Goal: Task Accomplishment & Management: Manage account settings

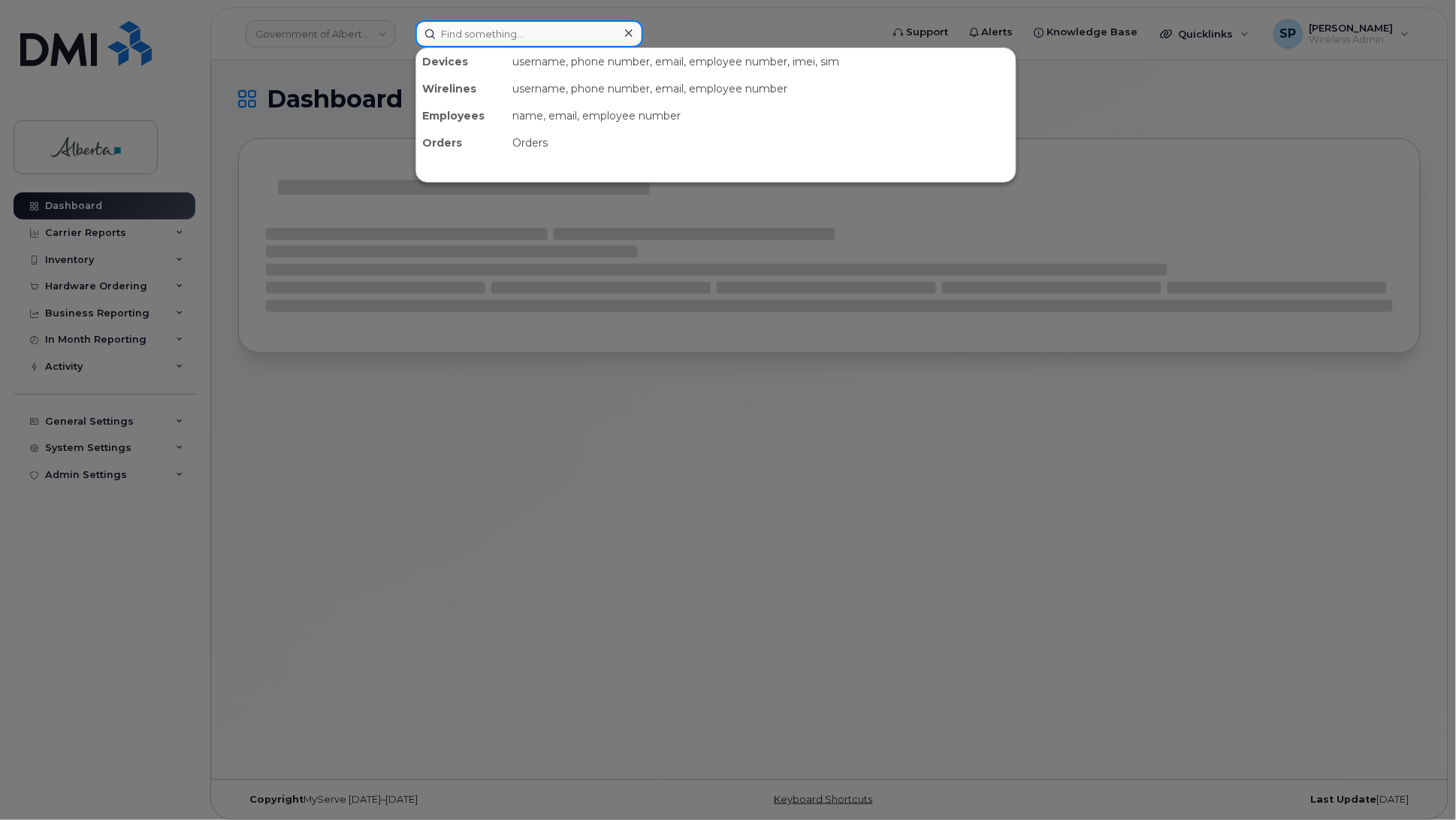
click at [498, 32] on input at bounding box center [529, 33] width 227 height 27
paste input "7802933293"
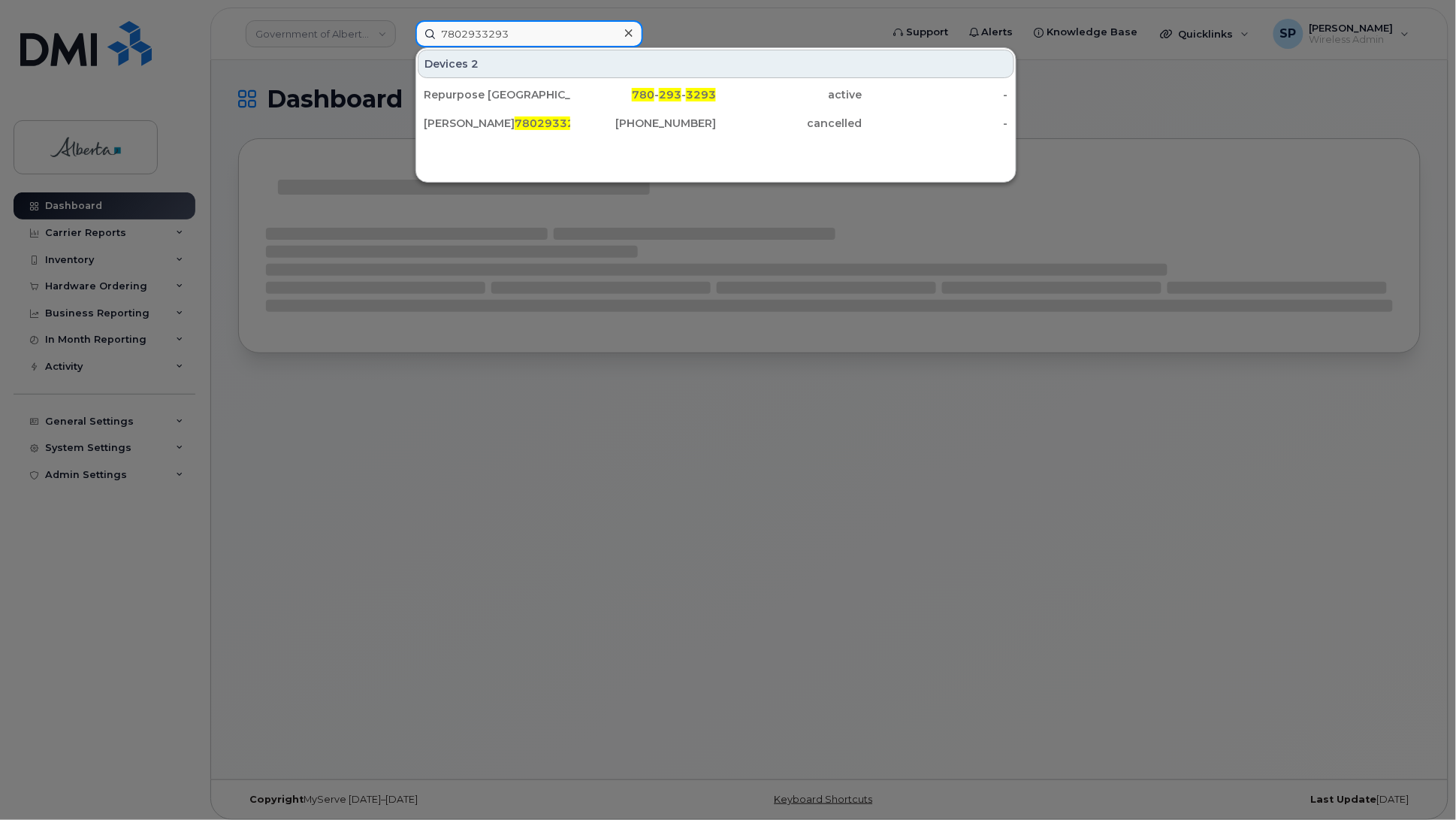
type input "7802933293"
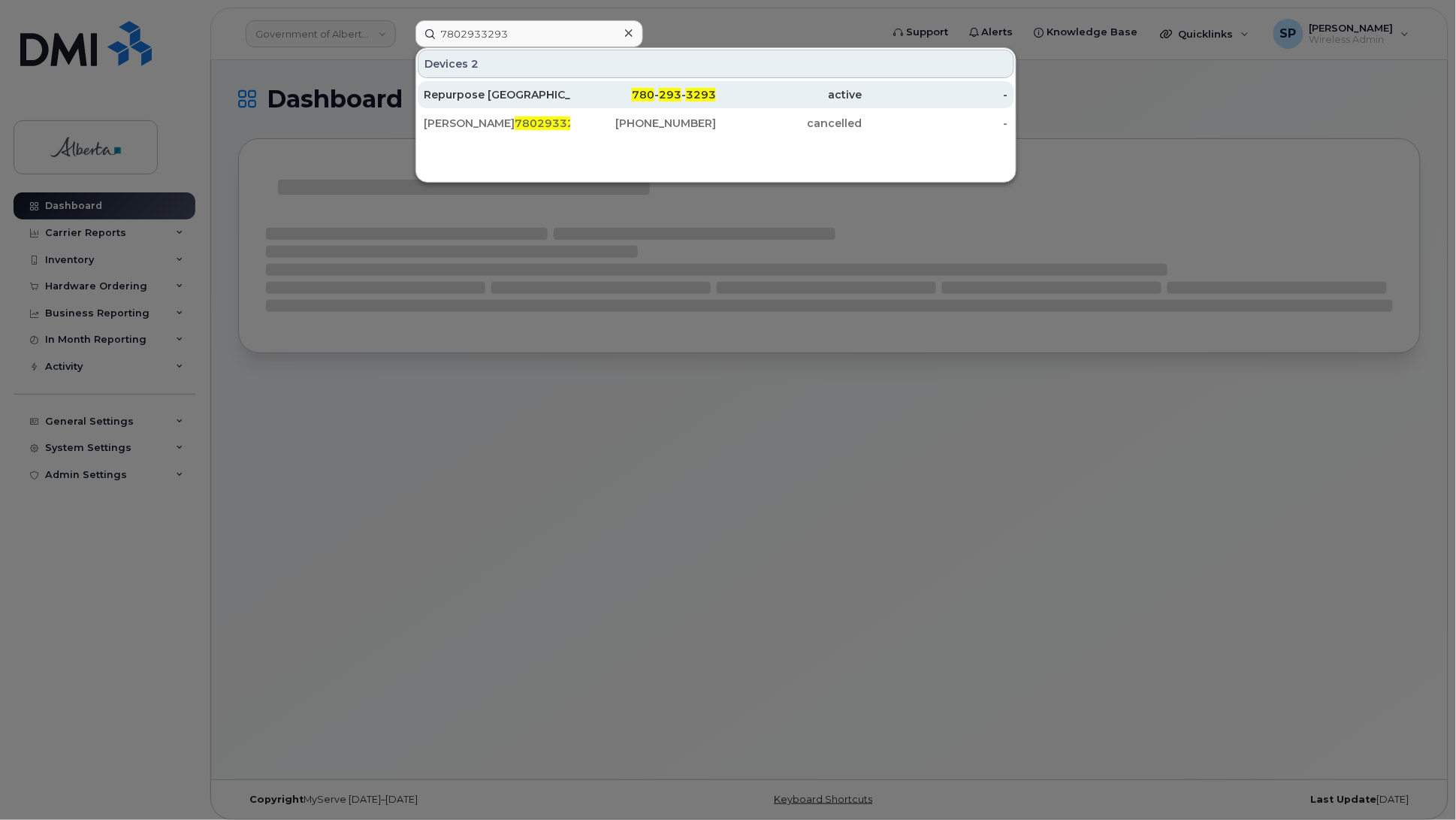
click at [528, 99] on div "Repurpose [GEOGRAPHIC_DATA]" at bounding box center [496, 95] width 147 height 15
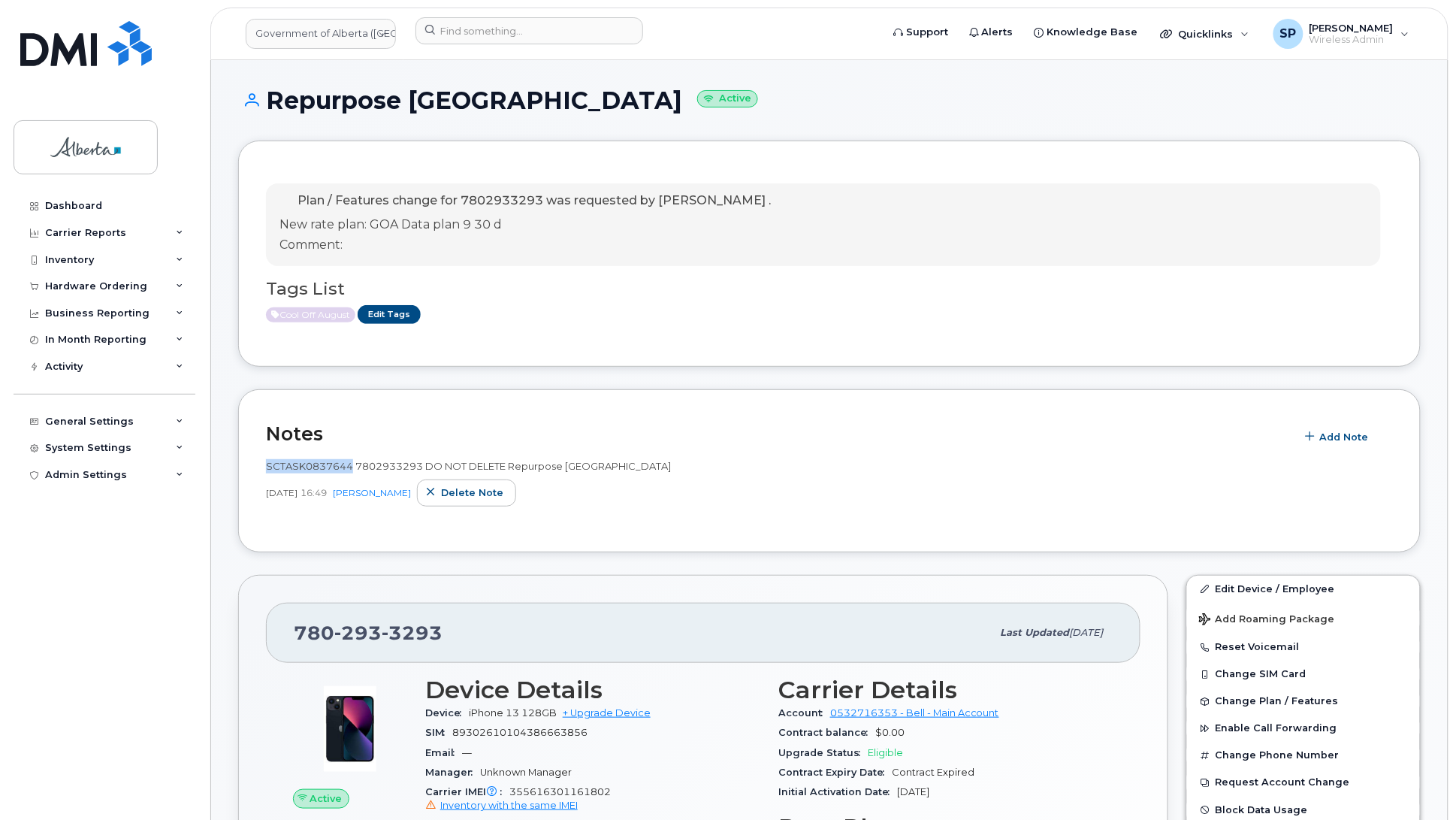
drag, startPoint x: 350, startPoint y: 468, endPoint x: 268, endPoint y: 463, distance: 82.2
click at [268, 463] on span "SCTASK0837644 7802933293 DO NOT DELETE Repurpose [GEOGRAPHIC_DATA]" at bounding box center [468, 466] width 405 height 12
copy span "SCTASK0837644"
click at [388, 316] on link "Edit Tags" at bounding box center [389, 314] width 63 height 19
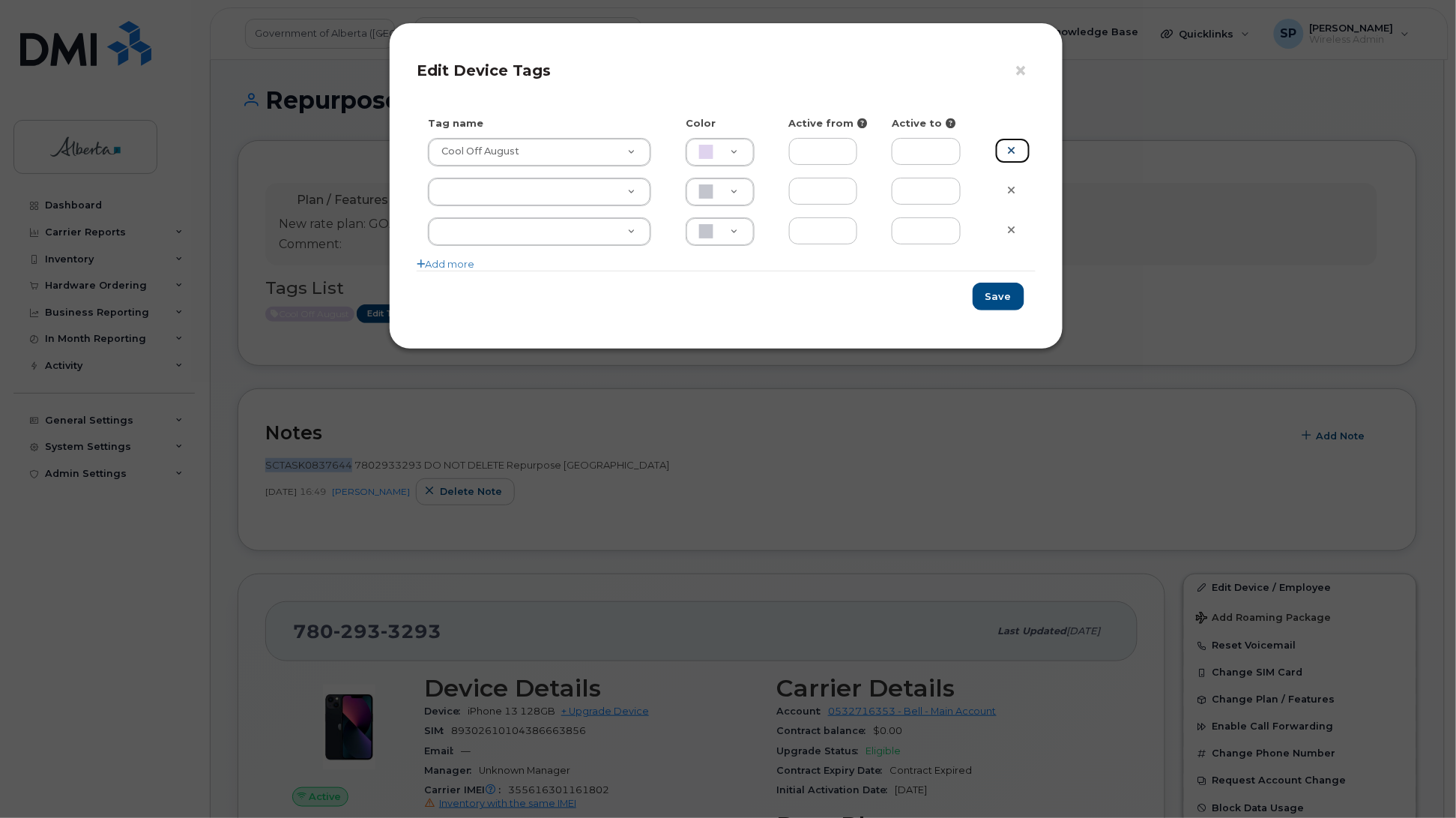
click at [1011, 150] on icon at bounding box center [1011, 149] width 8 height 11
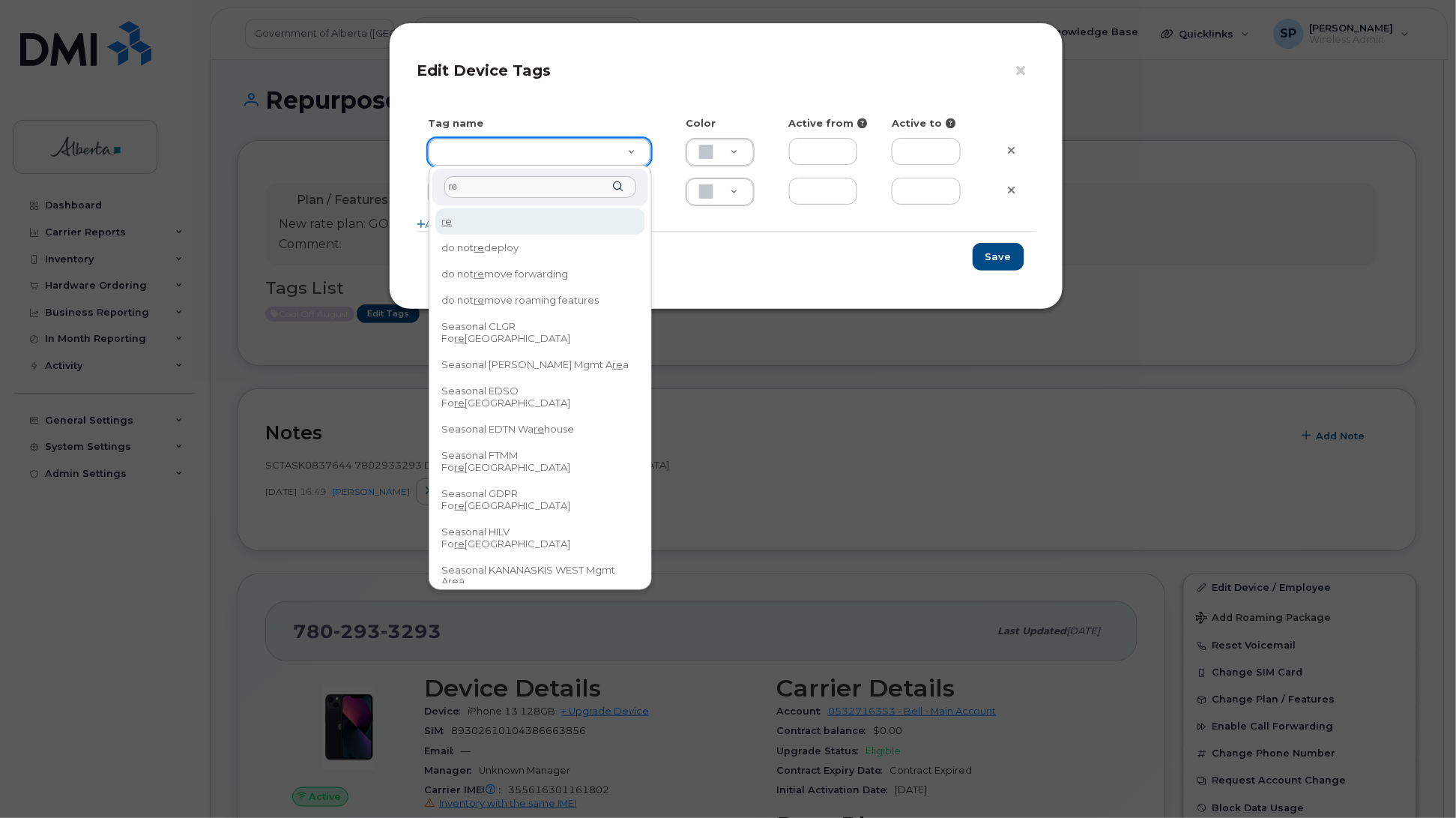
drag, startPoint x: 458, startPoint y: 182, endPoint x: 416, endPoint y: 180, distance: 42.0
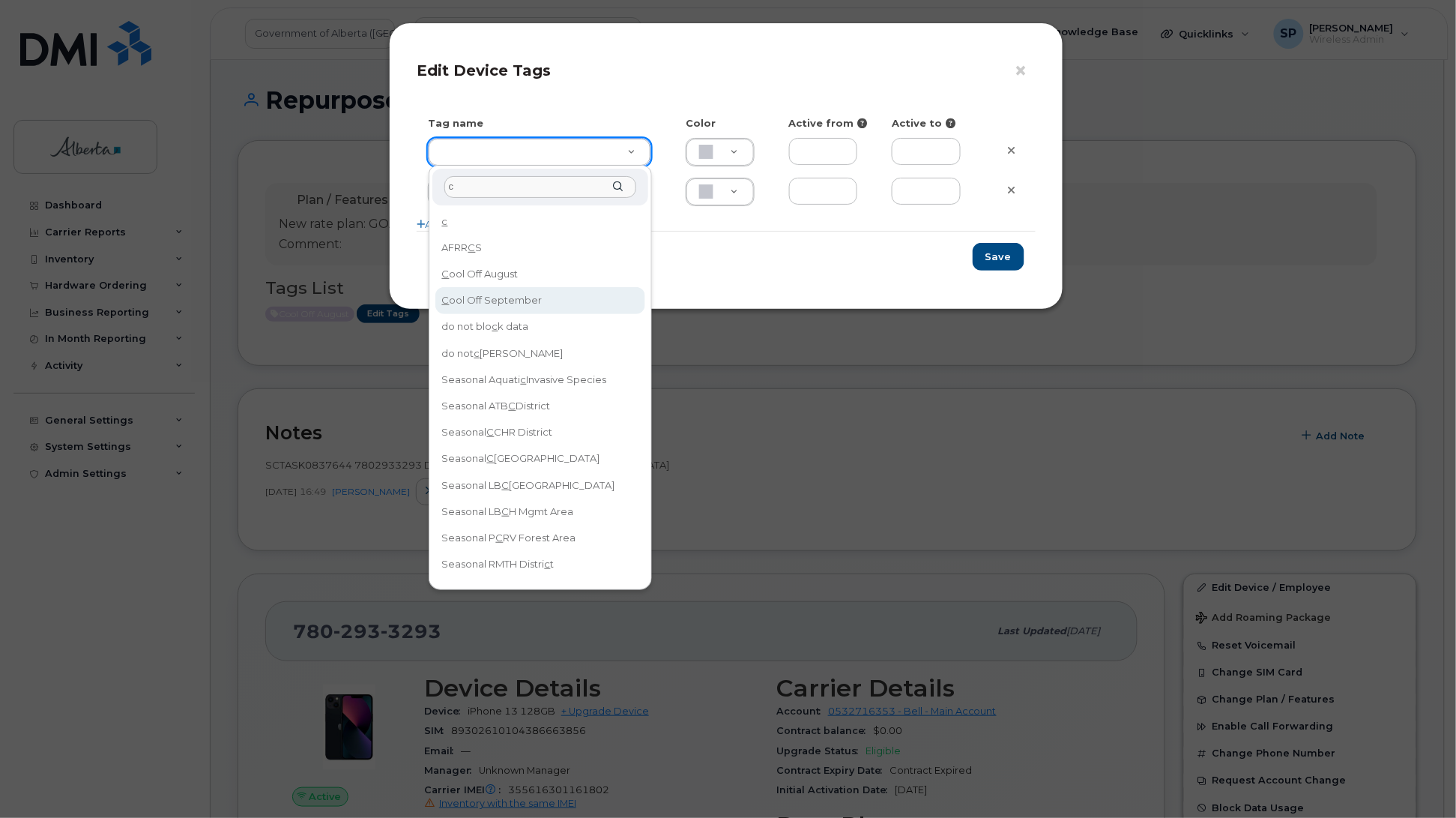
type input "c"
type input "Cool Off September"
type input "D6CDC1"
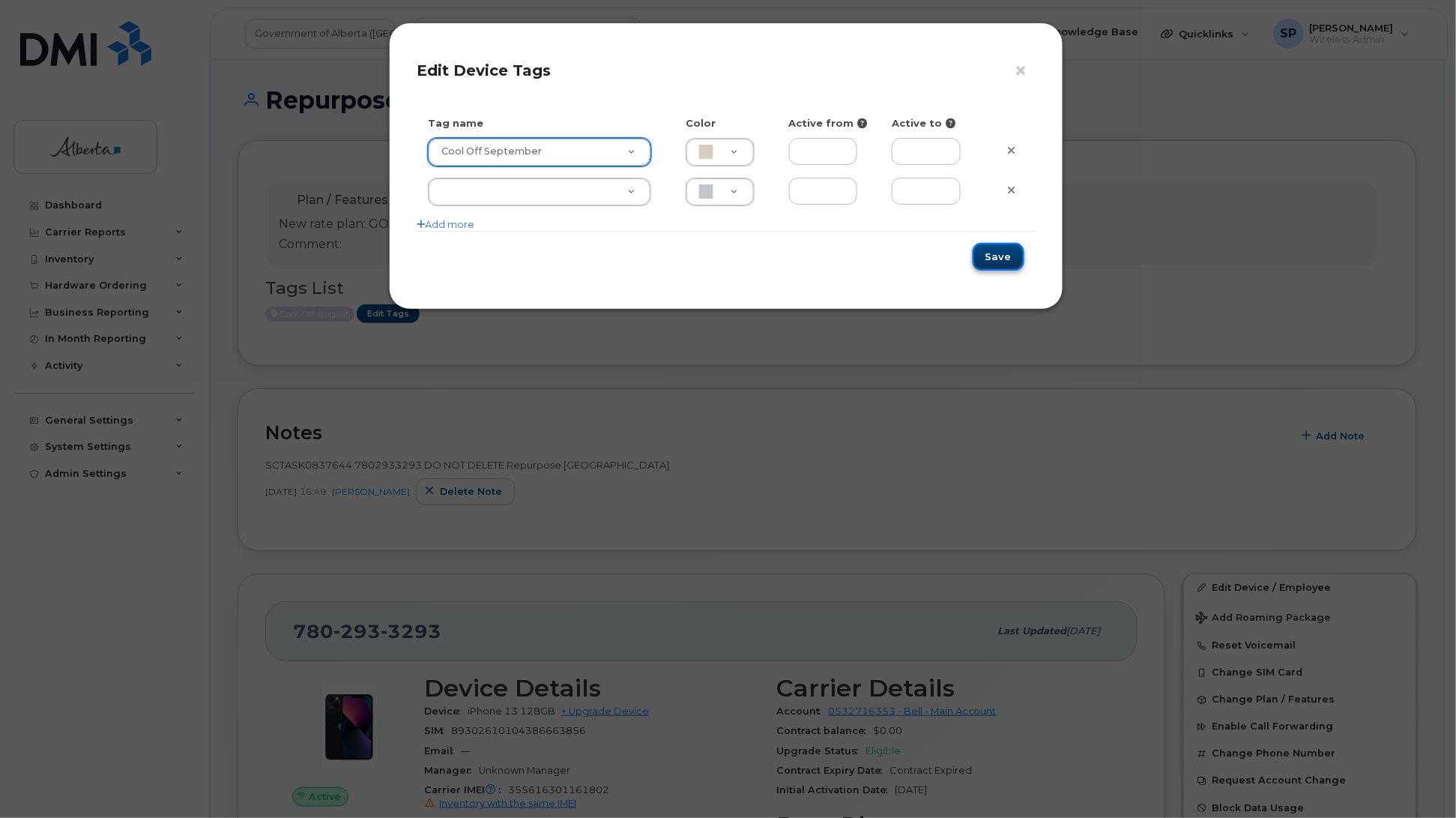
click at [1008, 263] on button "Save" at bounding box center [998, 256] width 52 height 27
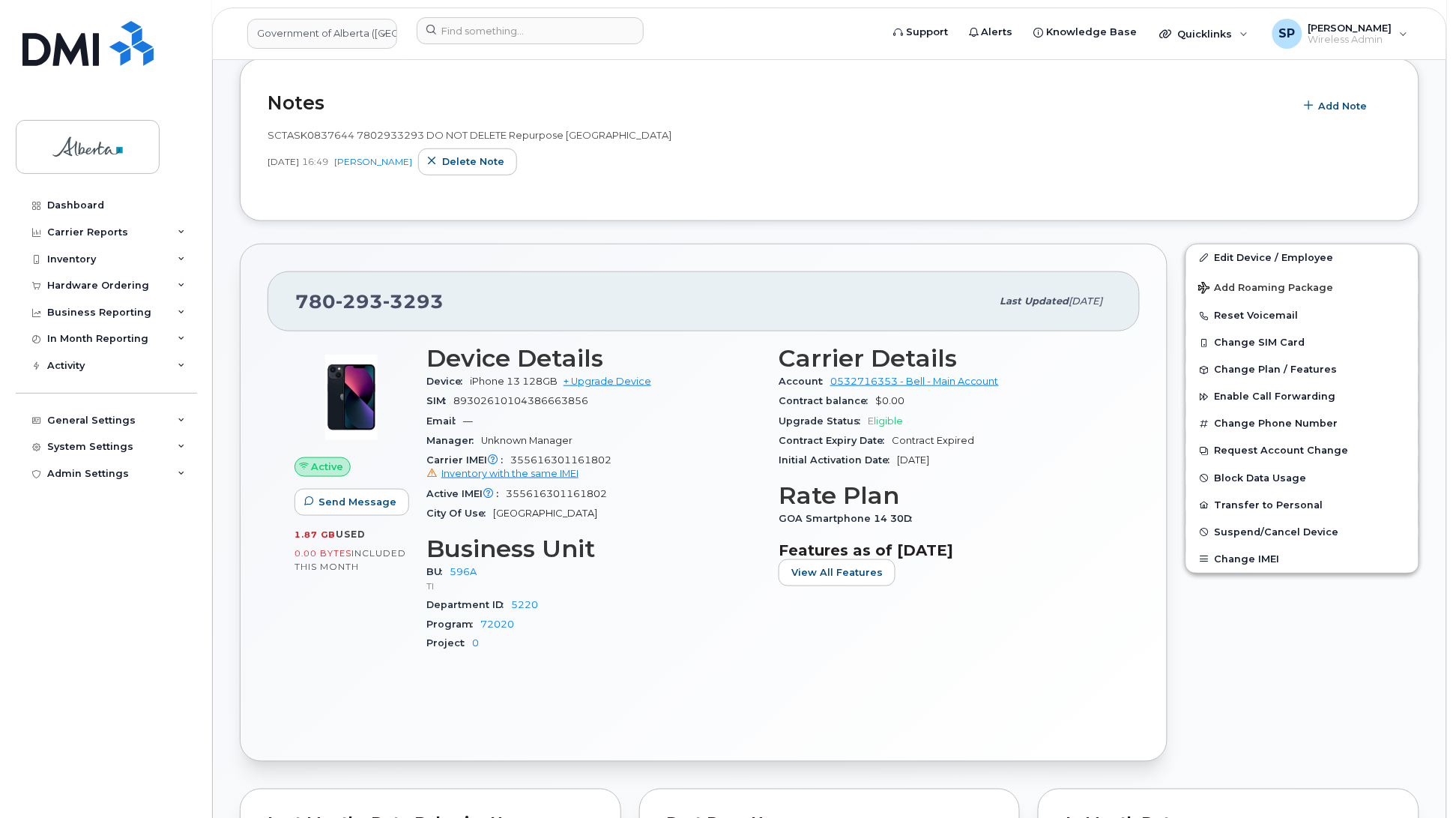
scroll to position [361, 0]
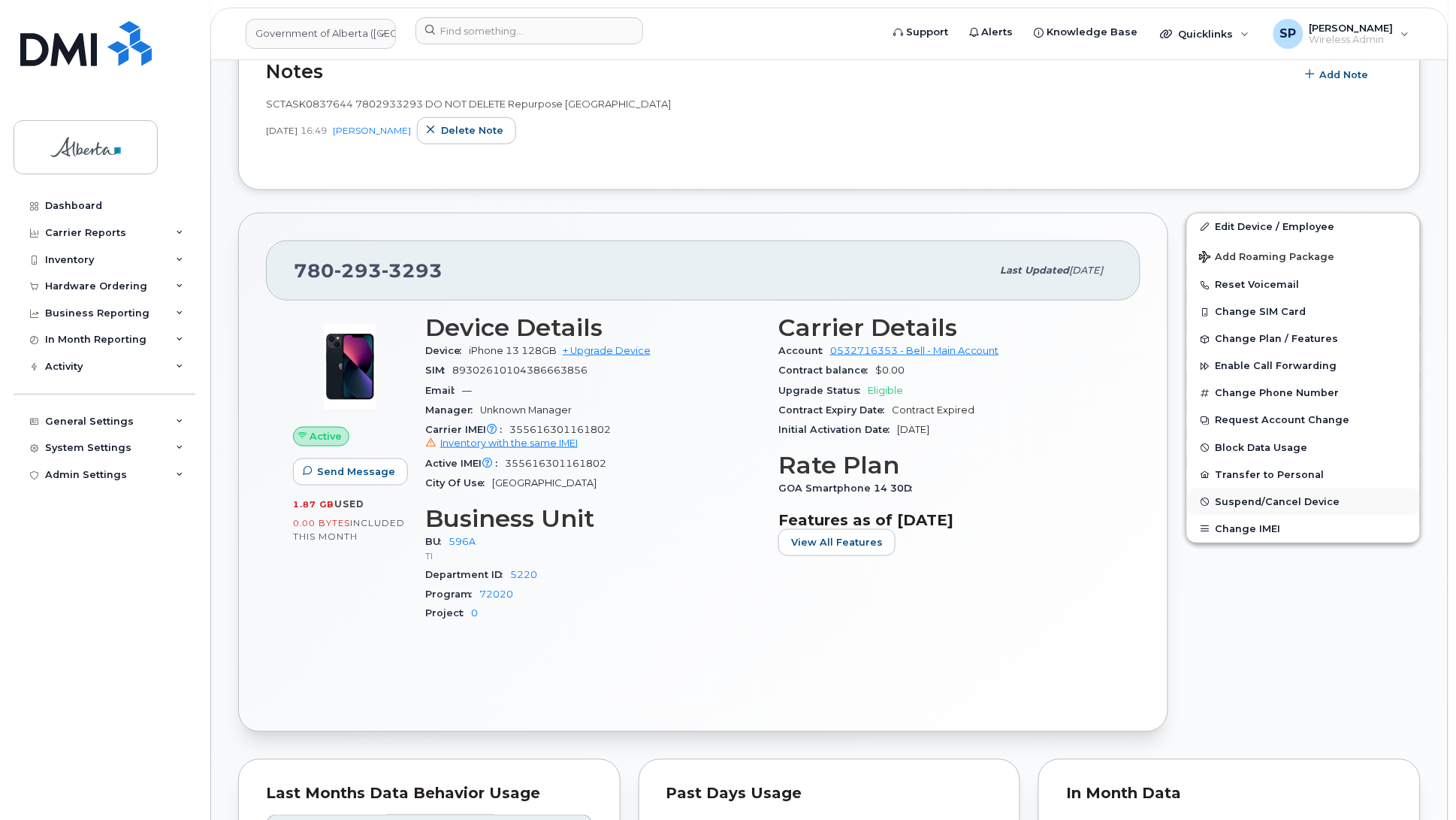
click at [1270, 501] on span "Suspend/Cancel Device" at bounding box center [1278, 501] width 125 height 11
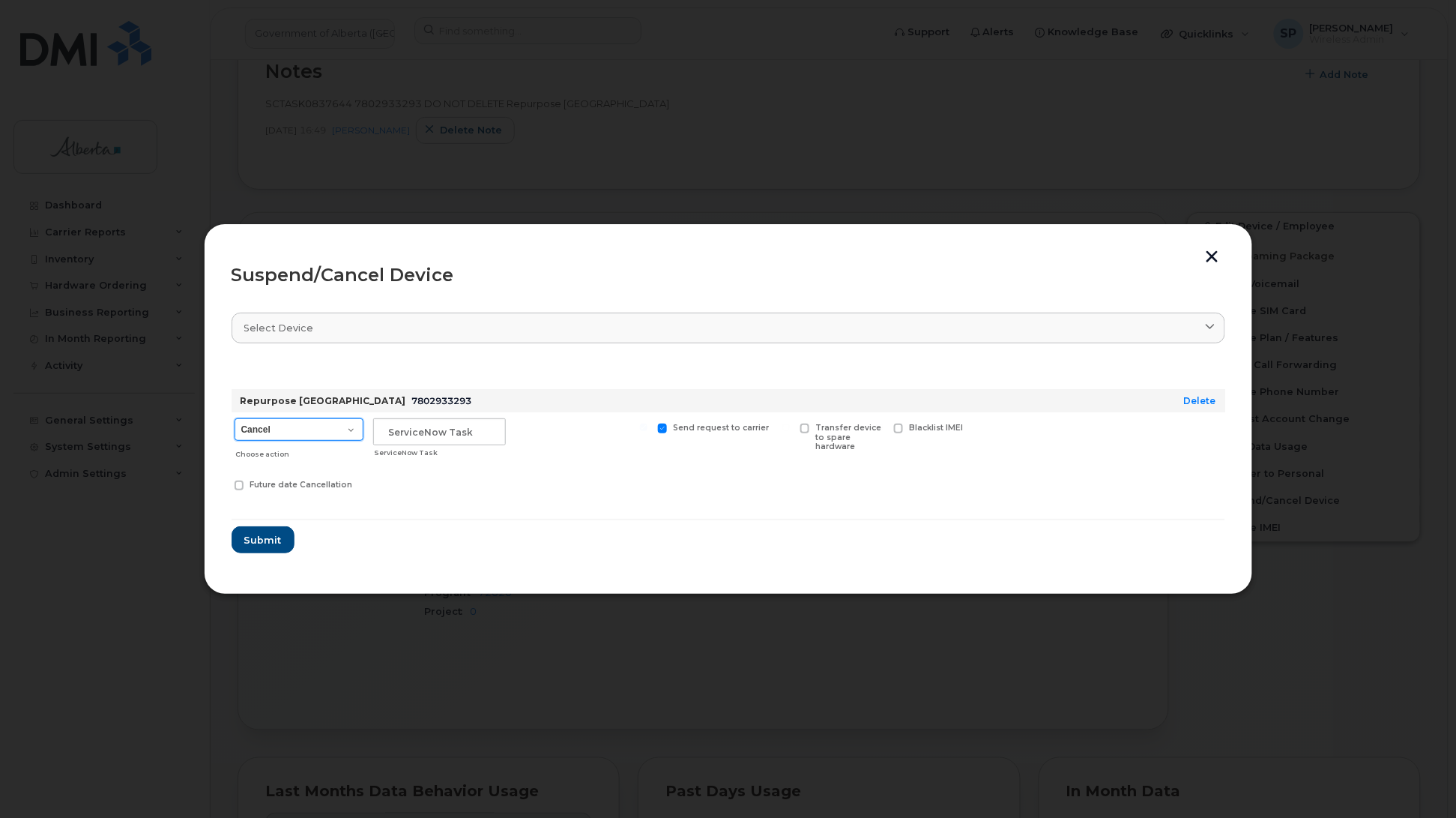
click at [312, 433] on select "Cancel Suspend - Extend Suspension Suspend - Reduced Rate Suspend - Lost Device…" at bounding box center [298, 429] width 129 height 23
select select "[object Object]"
click at [235, 418] on select "Cancel Suspend - Extend Suspension Suspend - Reduced Rate Suspend - Lost Device…" at bounding box center [298, 429] width 129 height 23
click at [464, 432] on input "text" at bounding box center [439, 431] width 133 height 27
paste input "SCTASK0837644"
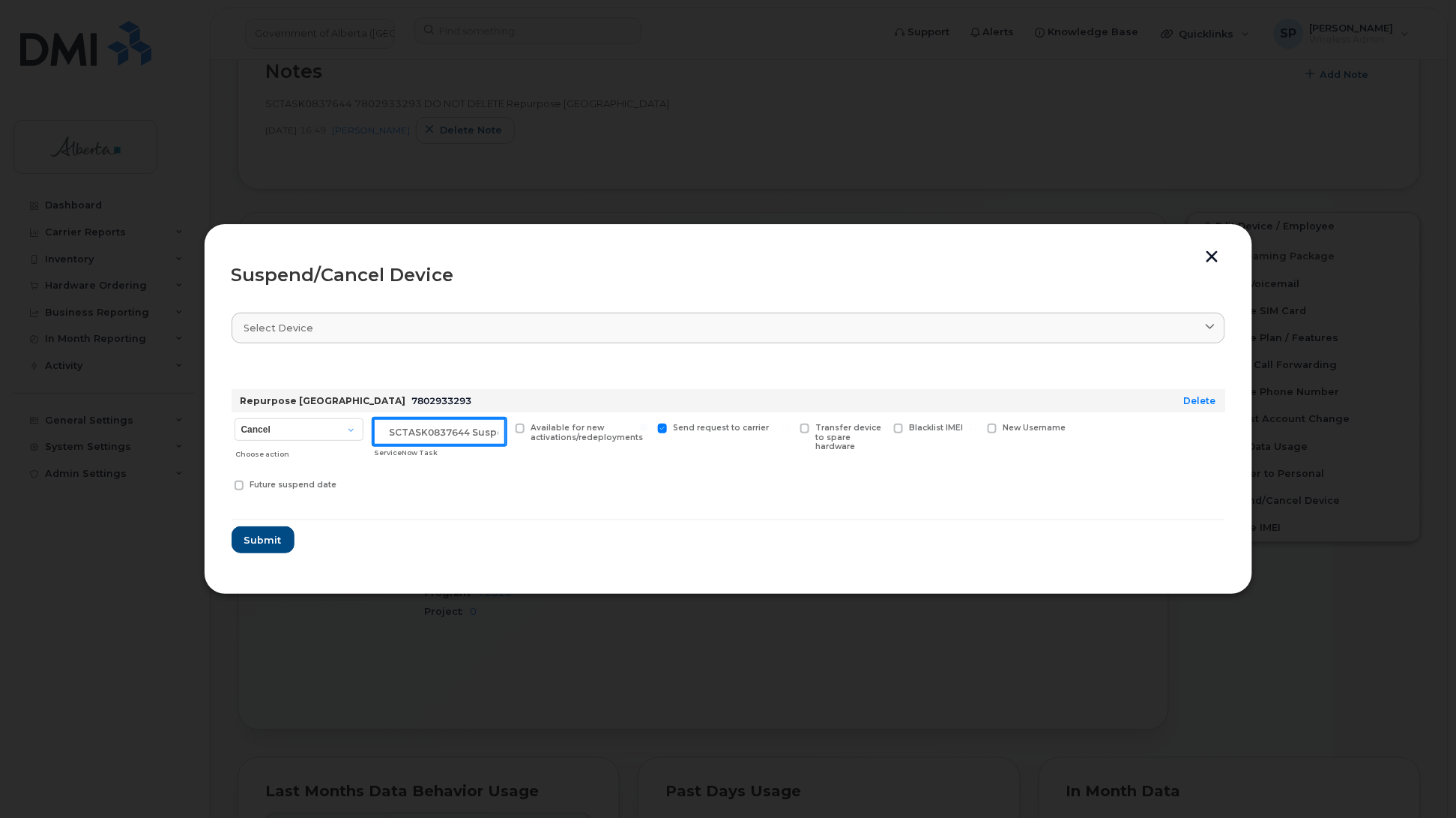
scroll to position [0, 13]
type input "SCTASK0837644 Suspend"
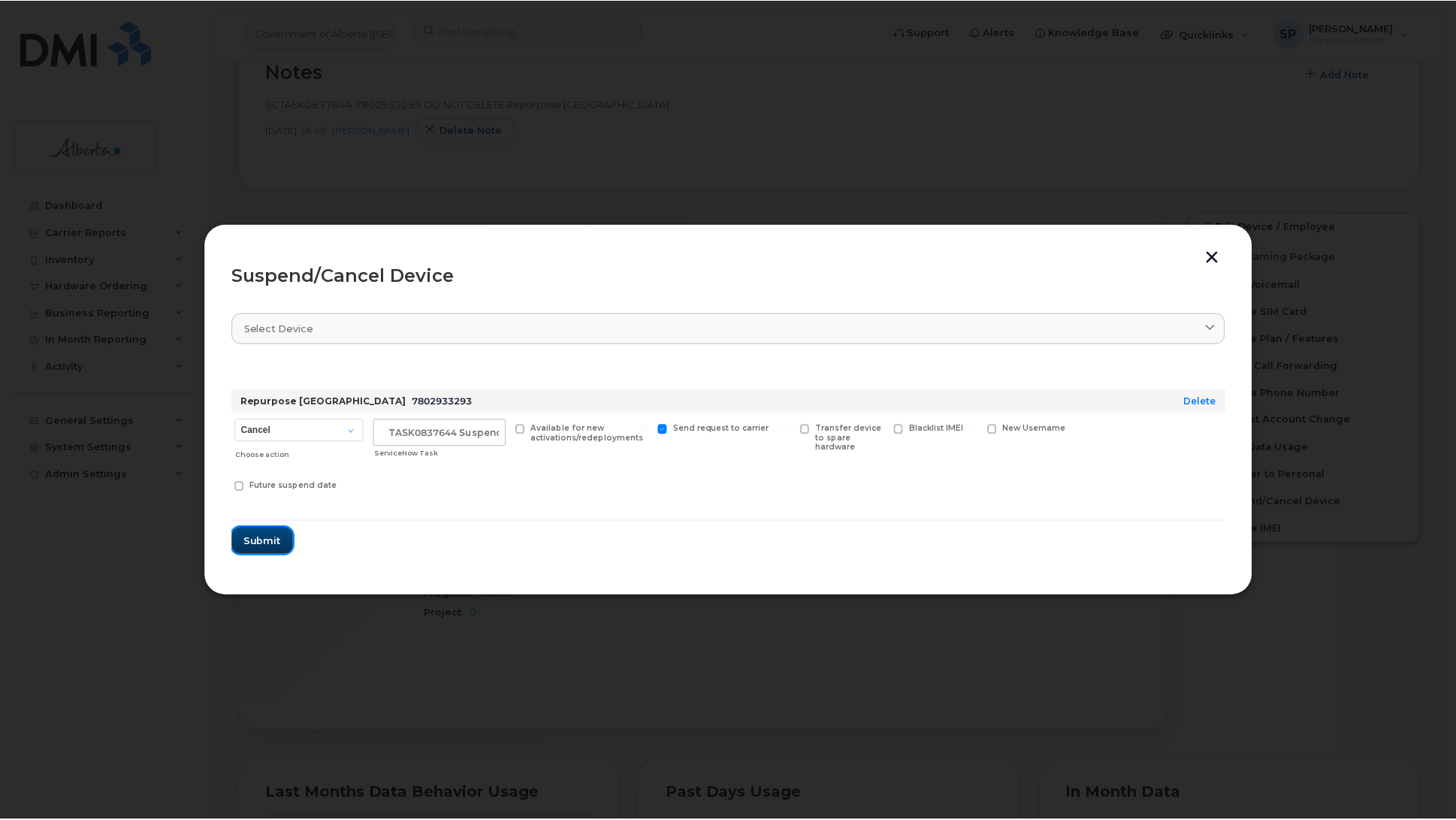
scroll to position [0, 0]
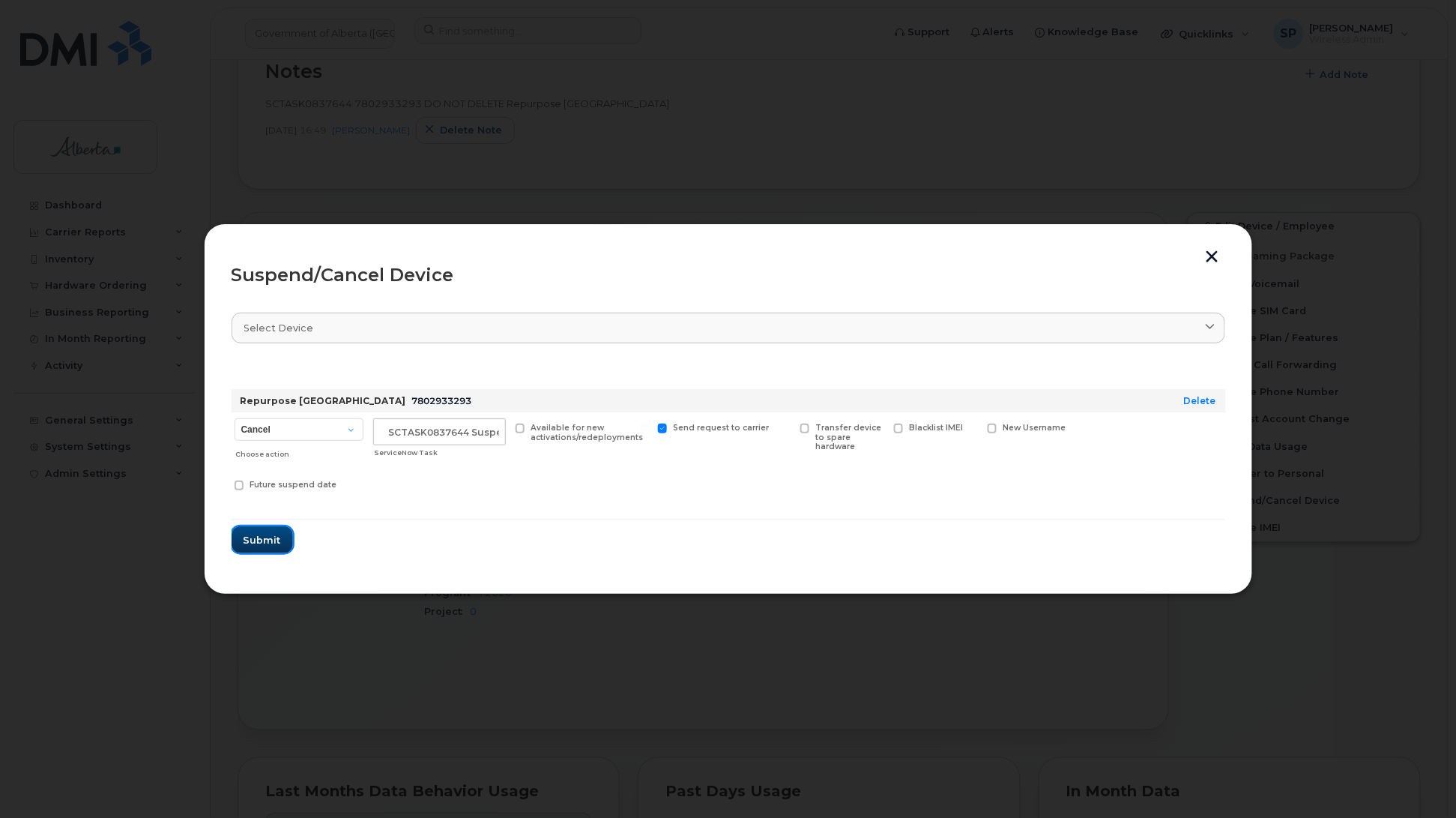
click at [256, 536] on span "Submit" at bounding box center [262, 540] width 37 height 15
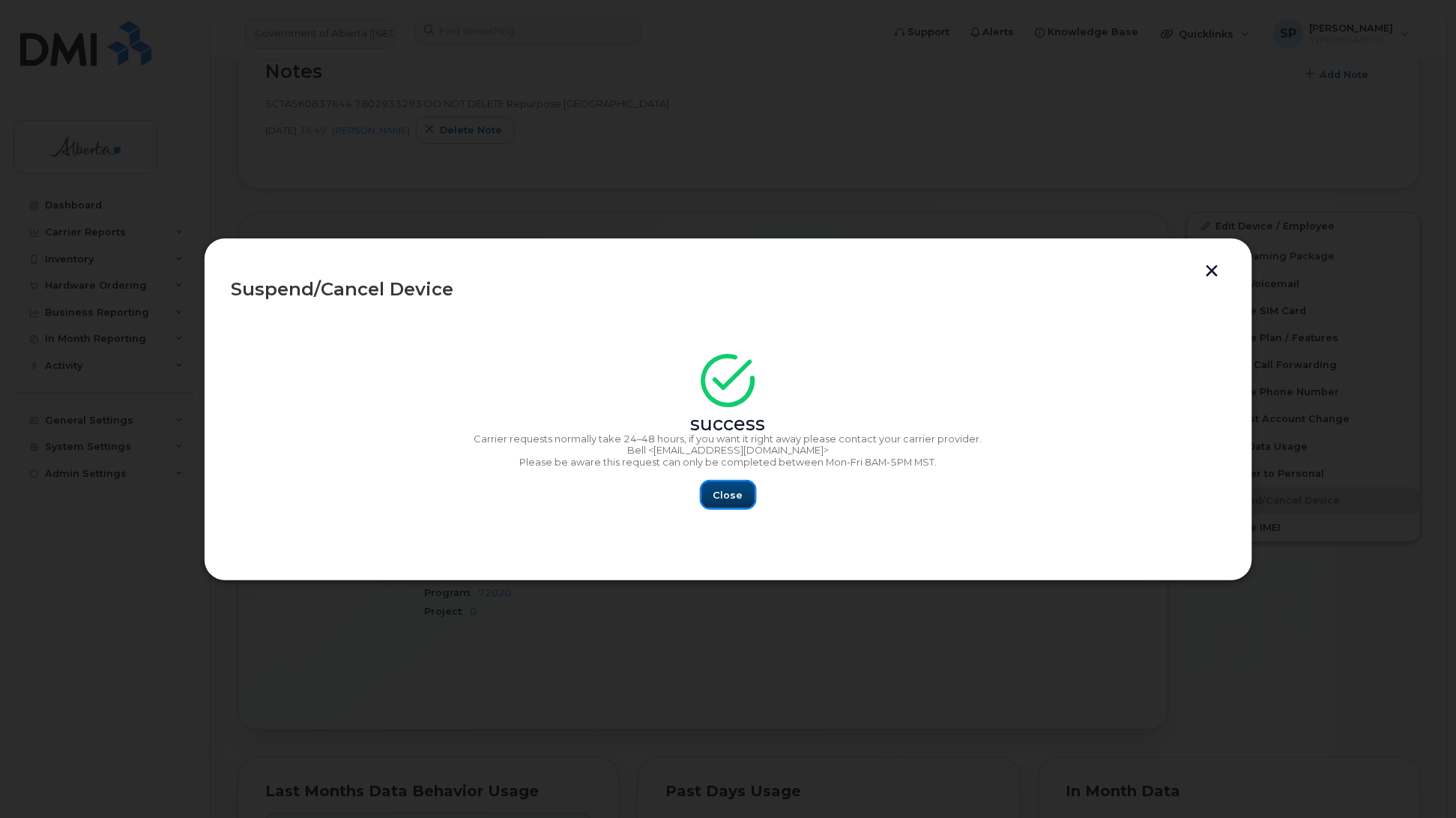
click at [720, 499] on span "Close" at bounding box center [728, 495] width 30 height 15
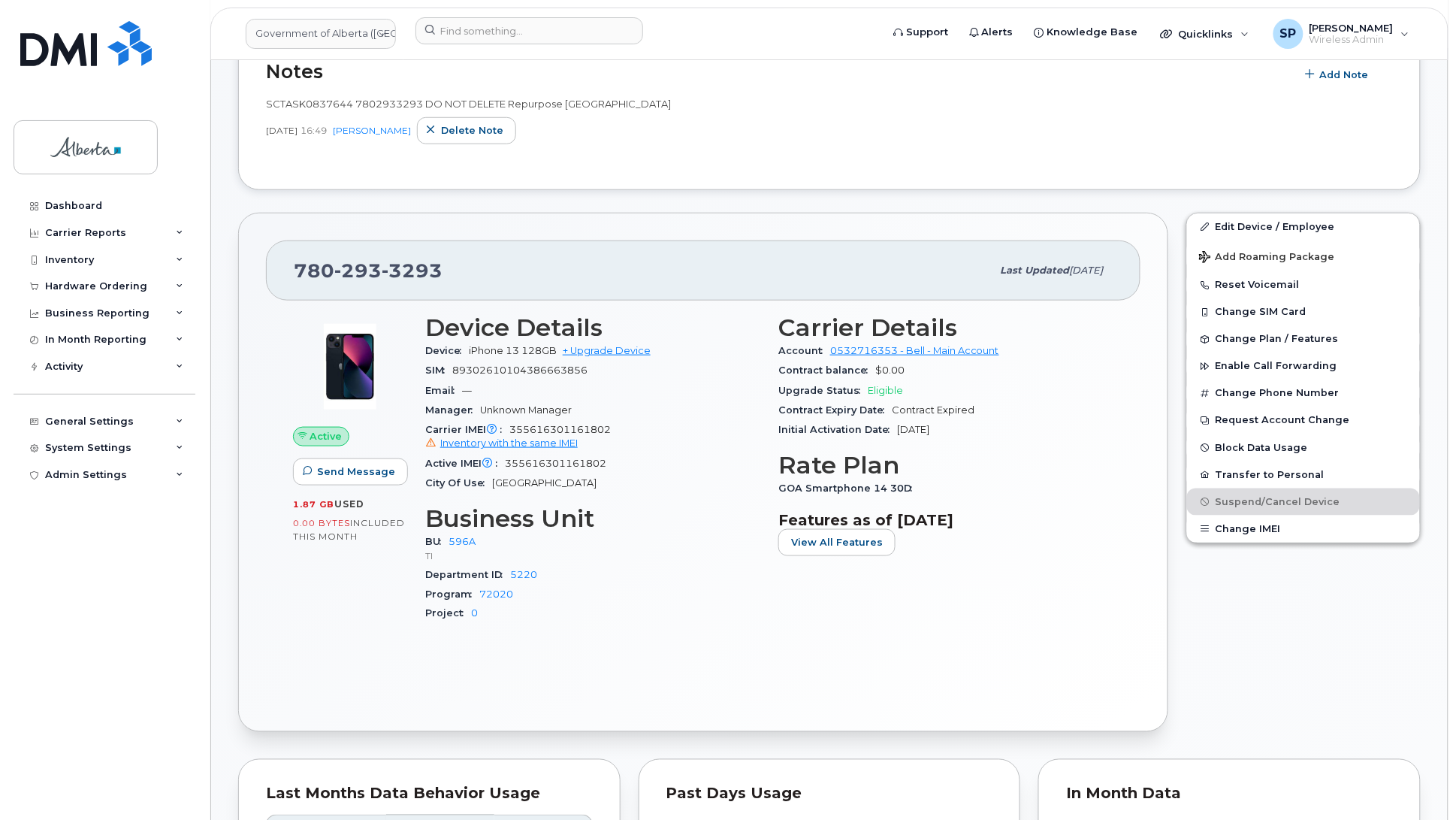
click at [81, 598] on div "Dashboard Carrier Reports Monthly Billing Data Daily Data Pooling Data Behavior…" at bounding box center [106, 494] width 186 height 604
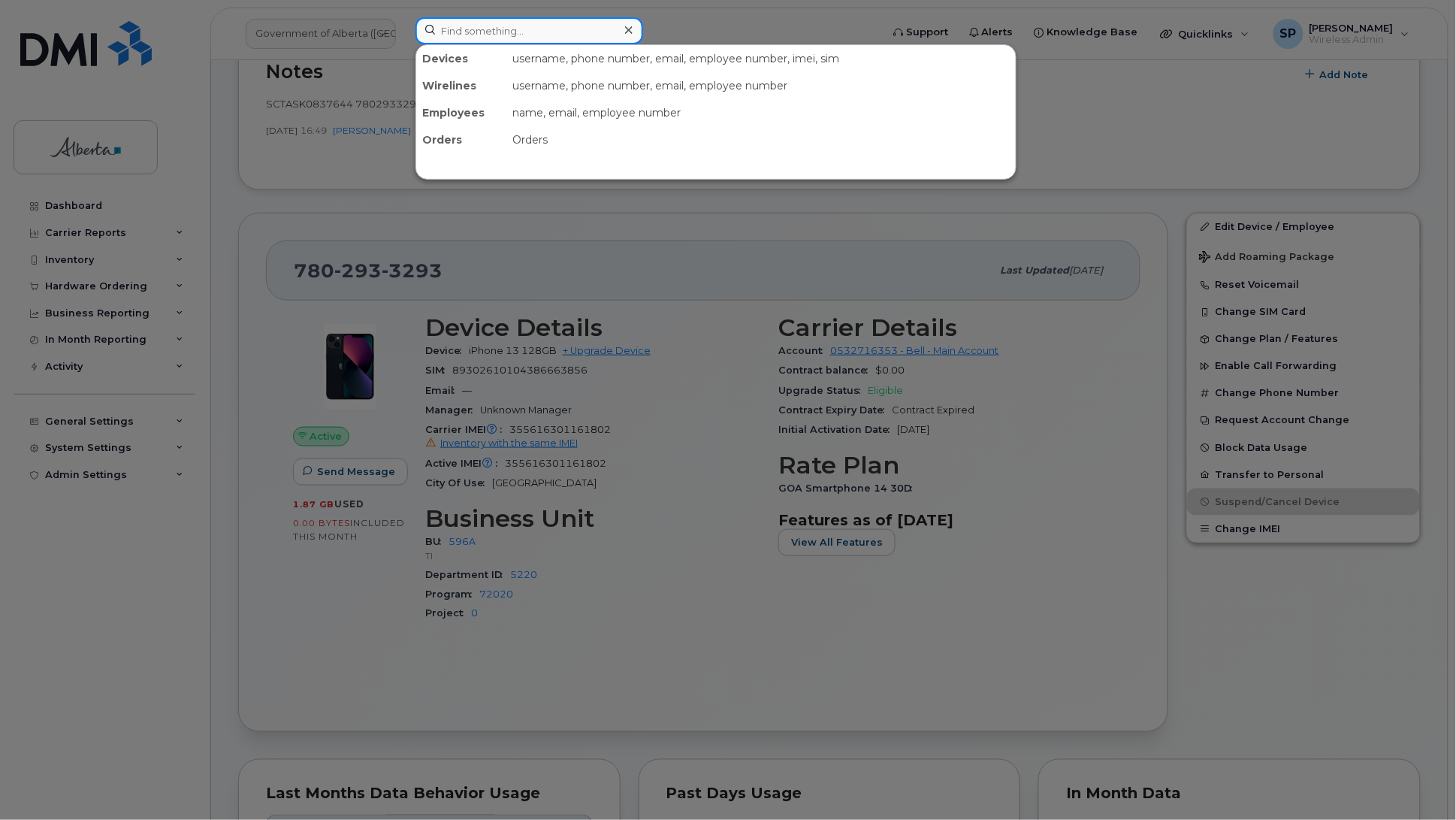
click at [538, 34] on input at bounding box center [529, 31] width 227 height 27
paste input "SCTASK0841938"
type input "SCTASK0841938"
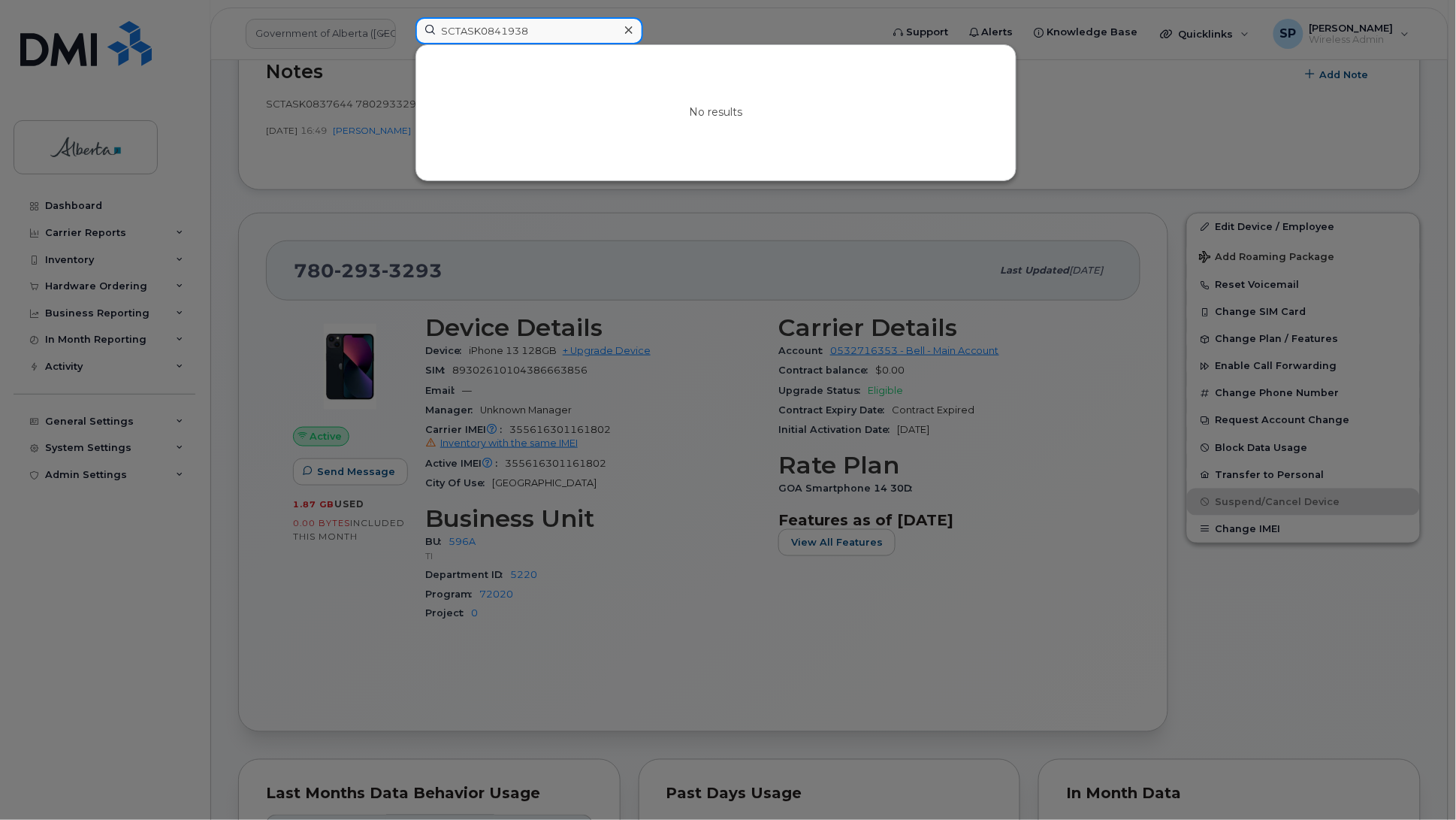
drag, startPoint x: 536, startPoint y: 28, endPoint x: 325, endPoint y: 27, distance: 211.0
click at [404, 27] on div "SCTASK0841938 No results" at bounding box center [643, 34] width 479 height 33
click at [519, 24] on input at bounding box center [529, 31] width 227 height 27
paste input "7802396331"
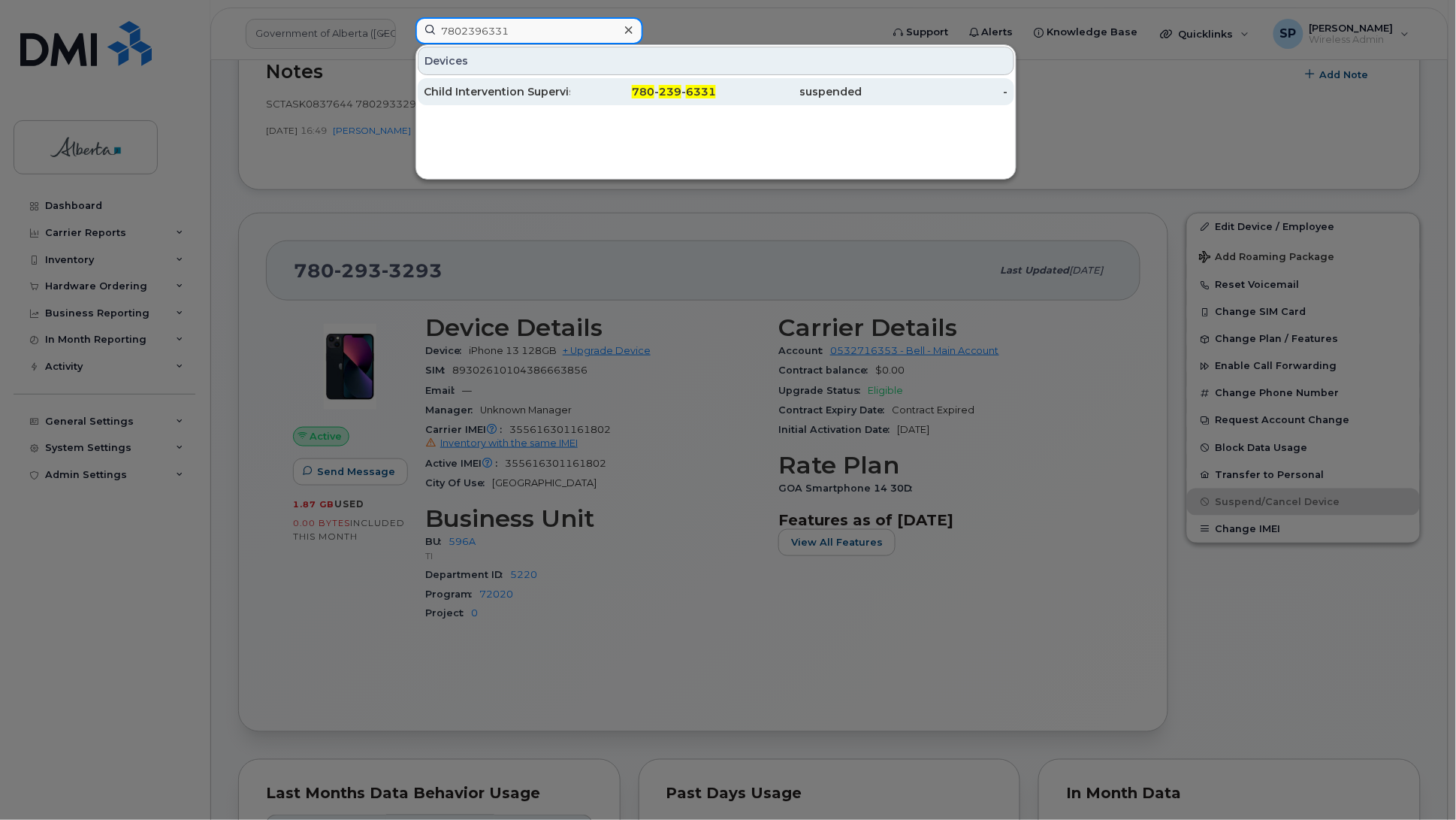
type input "7802396331"
click at [510, 94] on div "Child Intervention Supervisor" at bounding box center [496, 91] width 147 height 15
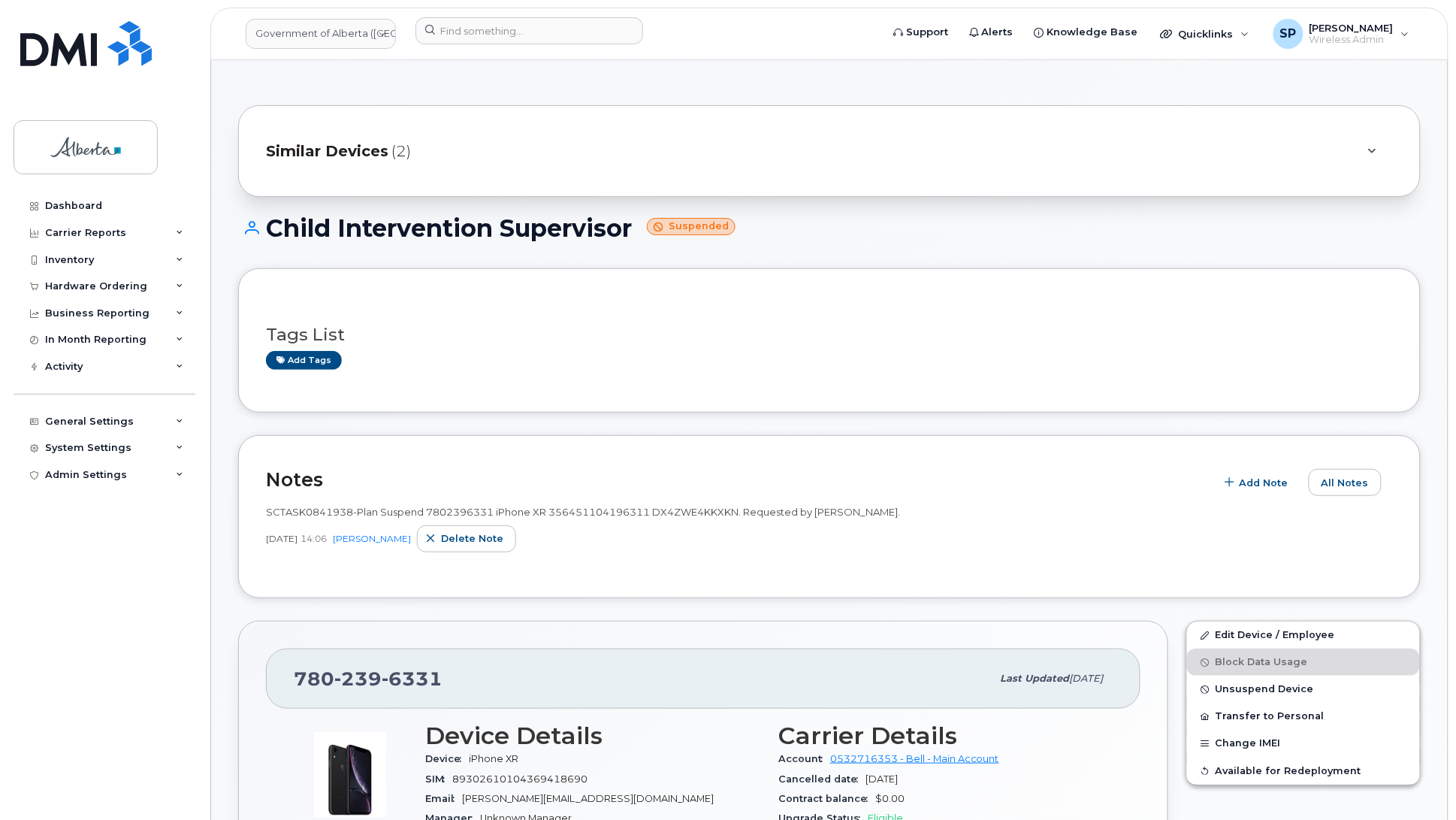
drag, startPoint x: 640, startPoint y: 227, endPoint x: 272, endPoint y: 241, distance: 368.3
click at [272, 241] on h1 "Child Intervention Supervisor Suspended" at bounding box center [829, 227] width 1182 height 27
copy h1 "Child Intervention Supervisor"
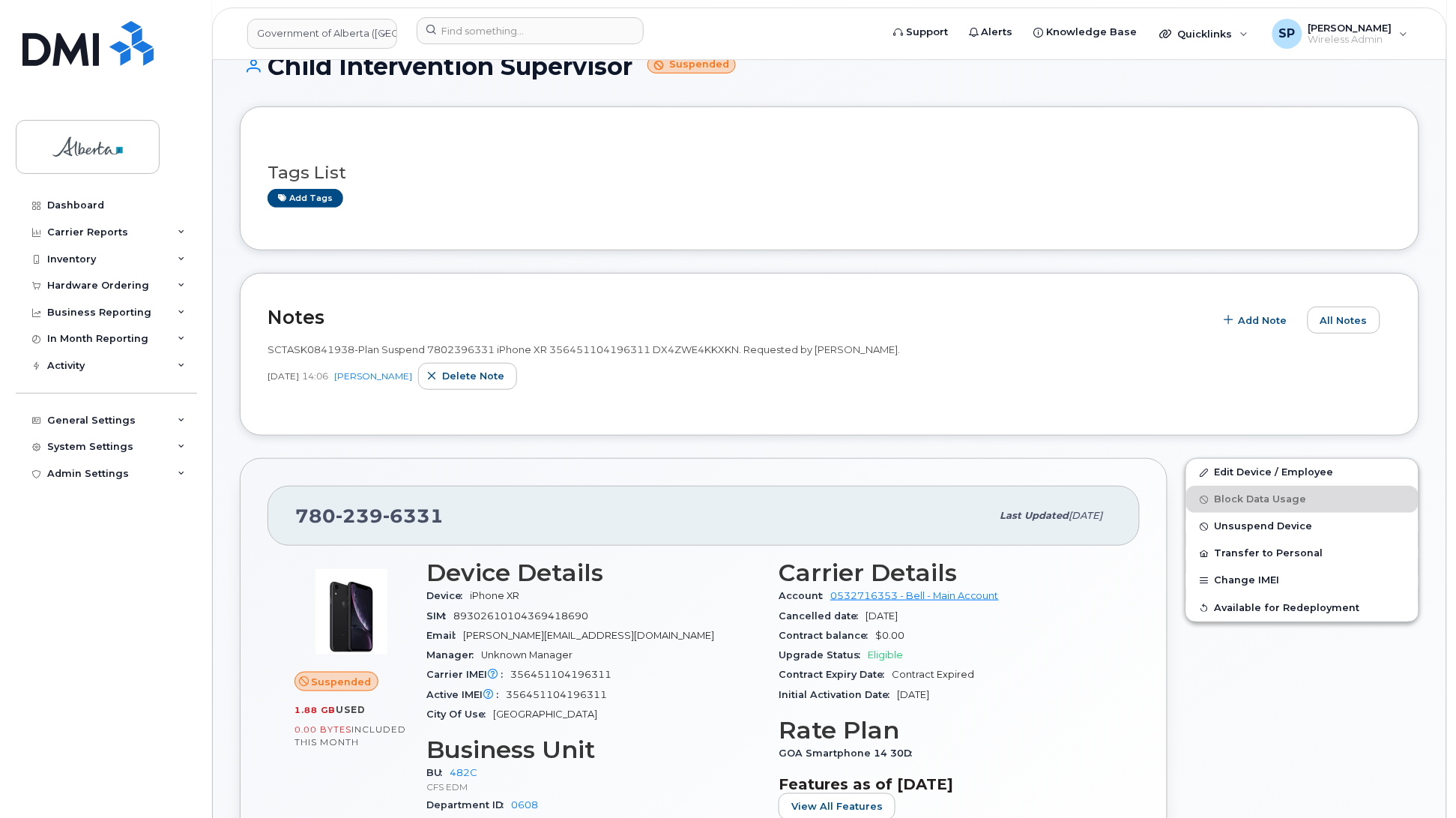
scroll to position [151, 0]
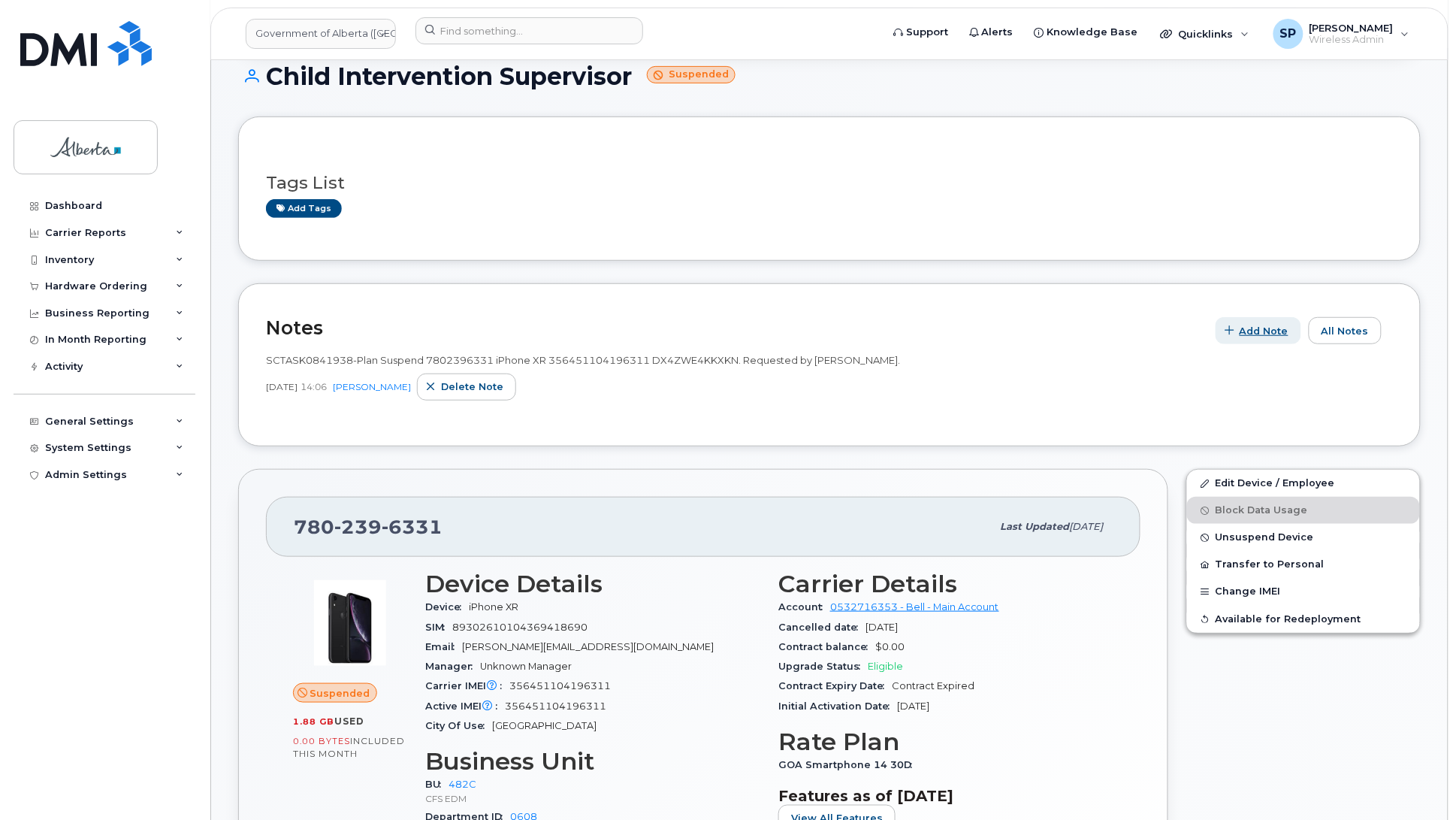
click at [1257, 329] on span "Add Note" at bounding box center [1264, 331] width 49 height 15
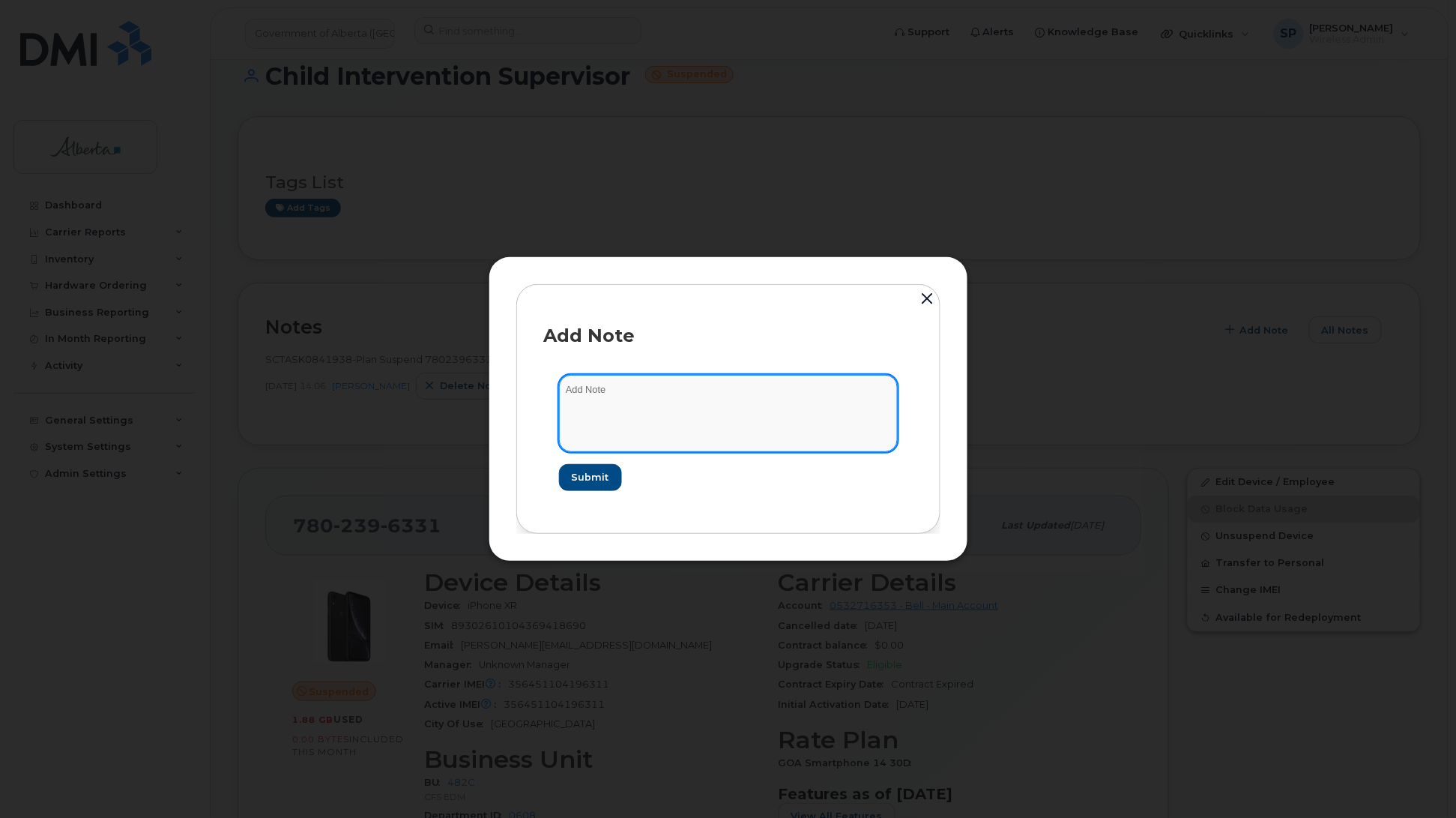
click at [620, 409] on textarea at bounding box center [728, 413] width 339 height 77
paste textarea "SCTASK0841937 Plan Cancel - (1) 7802396331 Repurpose Edmonton"
type textarea "SCTASK0841937 Plan Cancel - (1) 7802396331 Repurpose Edmonton"
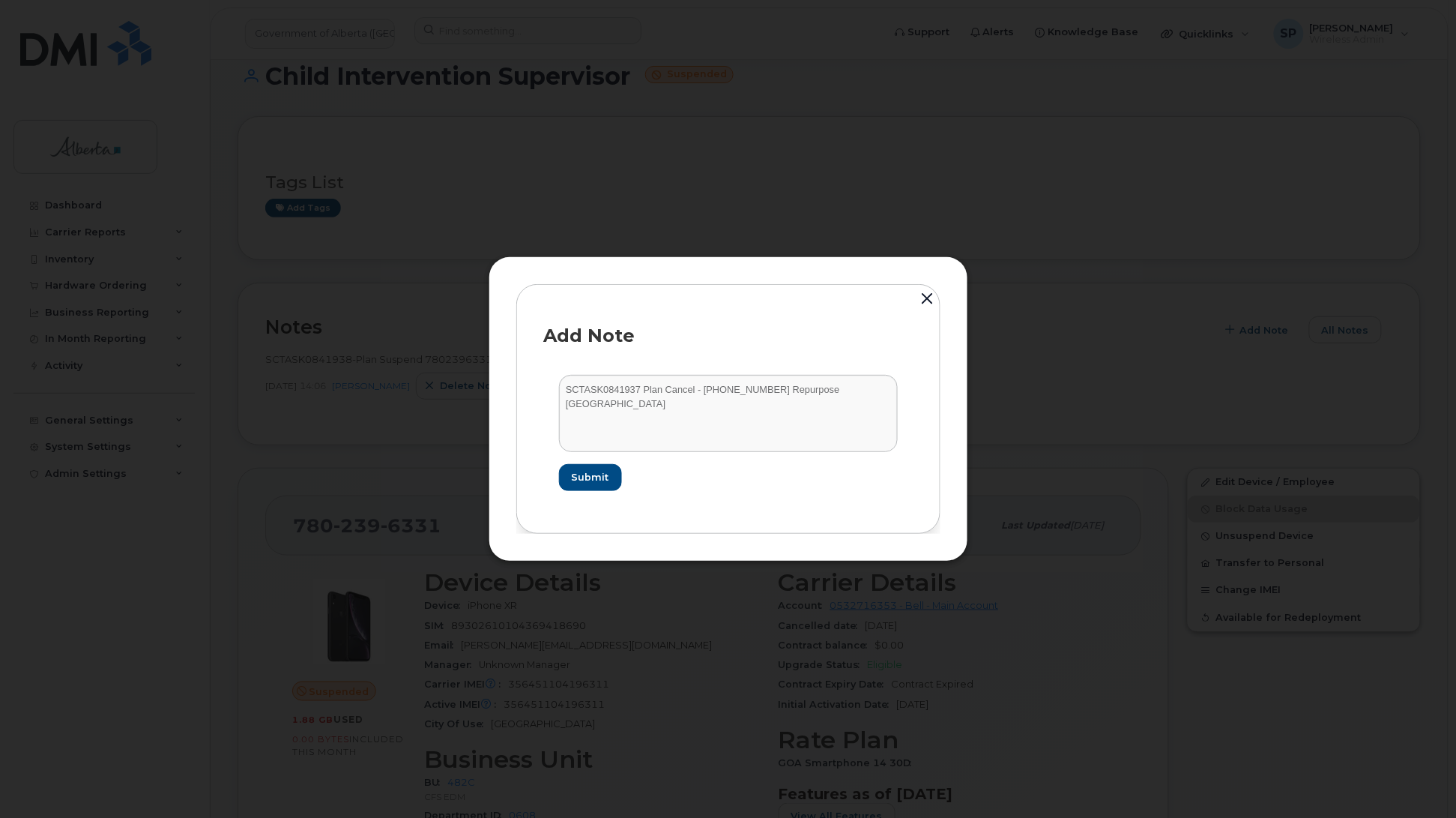
click at [1017, 200] on div at bounding box center [728, 409] width 1456 height 818
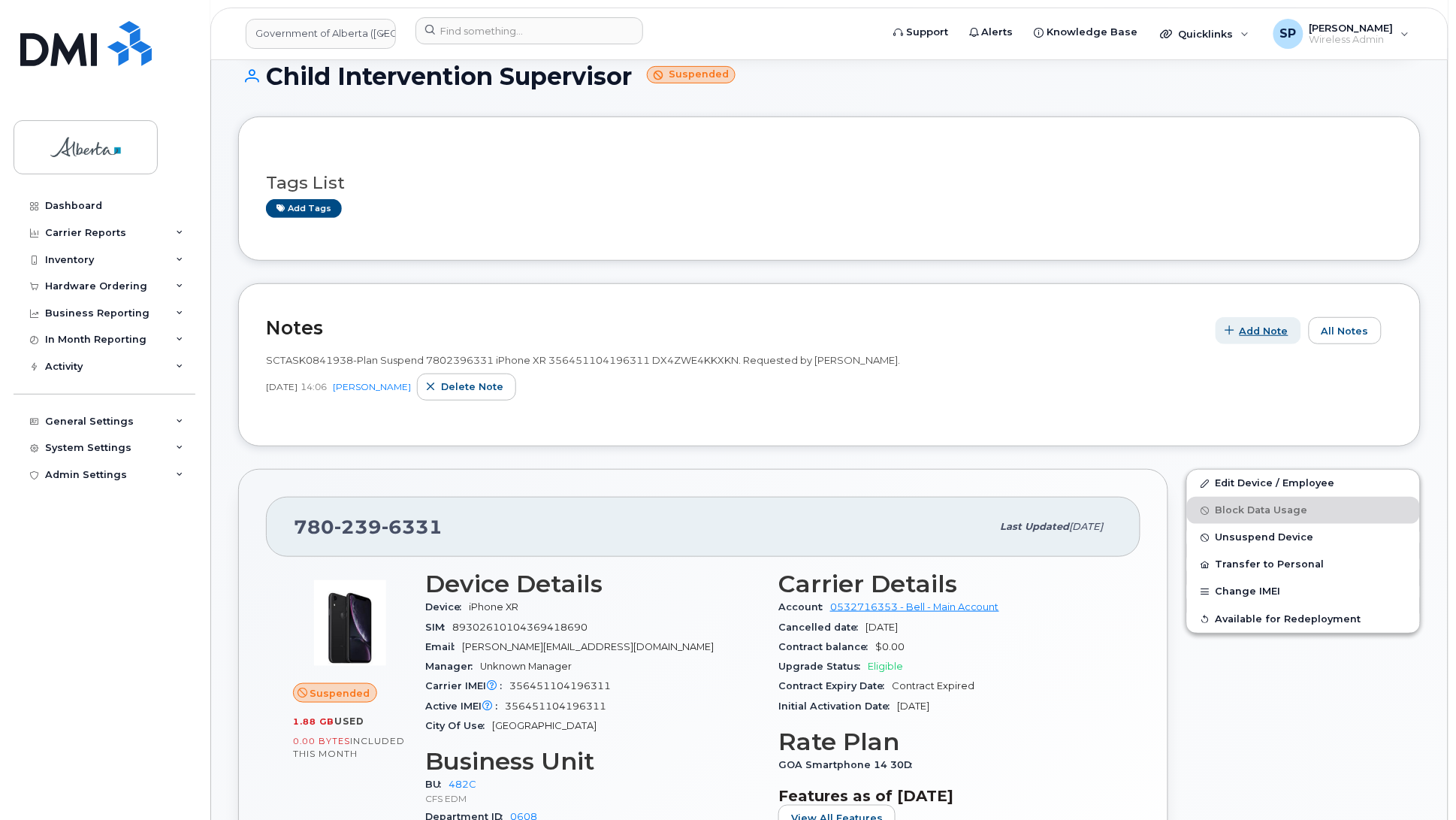
click at [1272, 333] on span "Add Note" at bounding box center [1264, 331] width 49 height 15
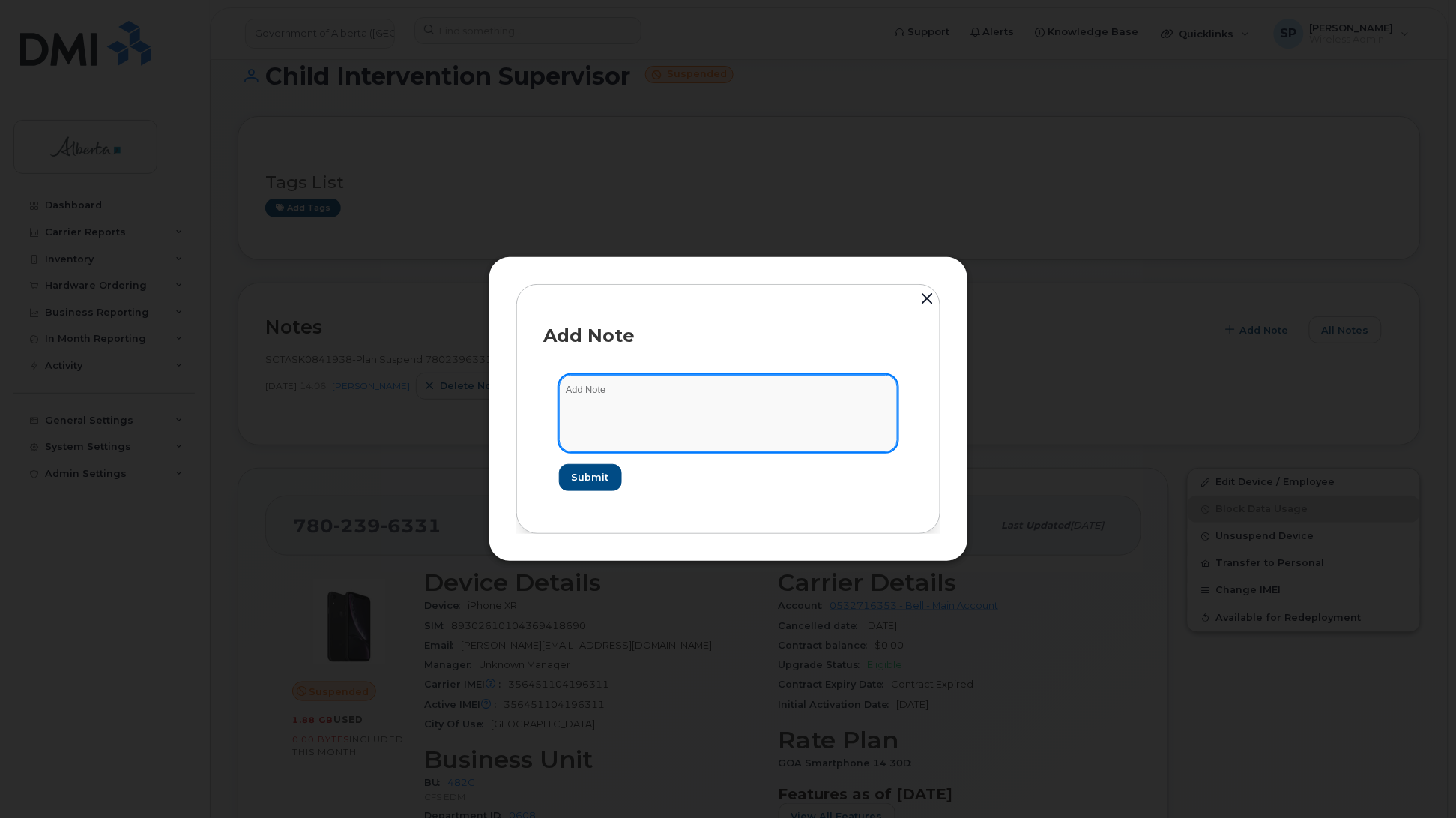
click at [784, 414] on textarea at bounding box center [728, 413] width 339 height 77
paste textarea "7802396331 Repurpose Edmonton"
drag, startPoint x: 553, startPoint y: 407, endPoint x: 480, endPoint y: 394, distance: 74.1
click at [485, 394] on div "Add Note 7802396331 Repurpose Edmonton Submit" at bounding box center [728, 409] width 1456 height 818
paste textarea "SCTASK0841937 Plan Cancel - (1)"
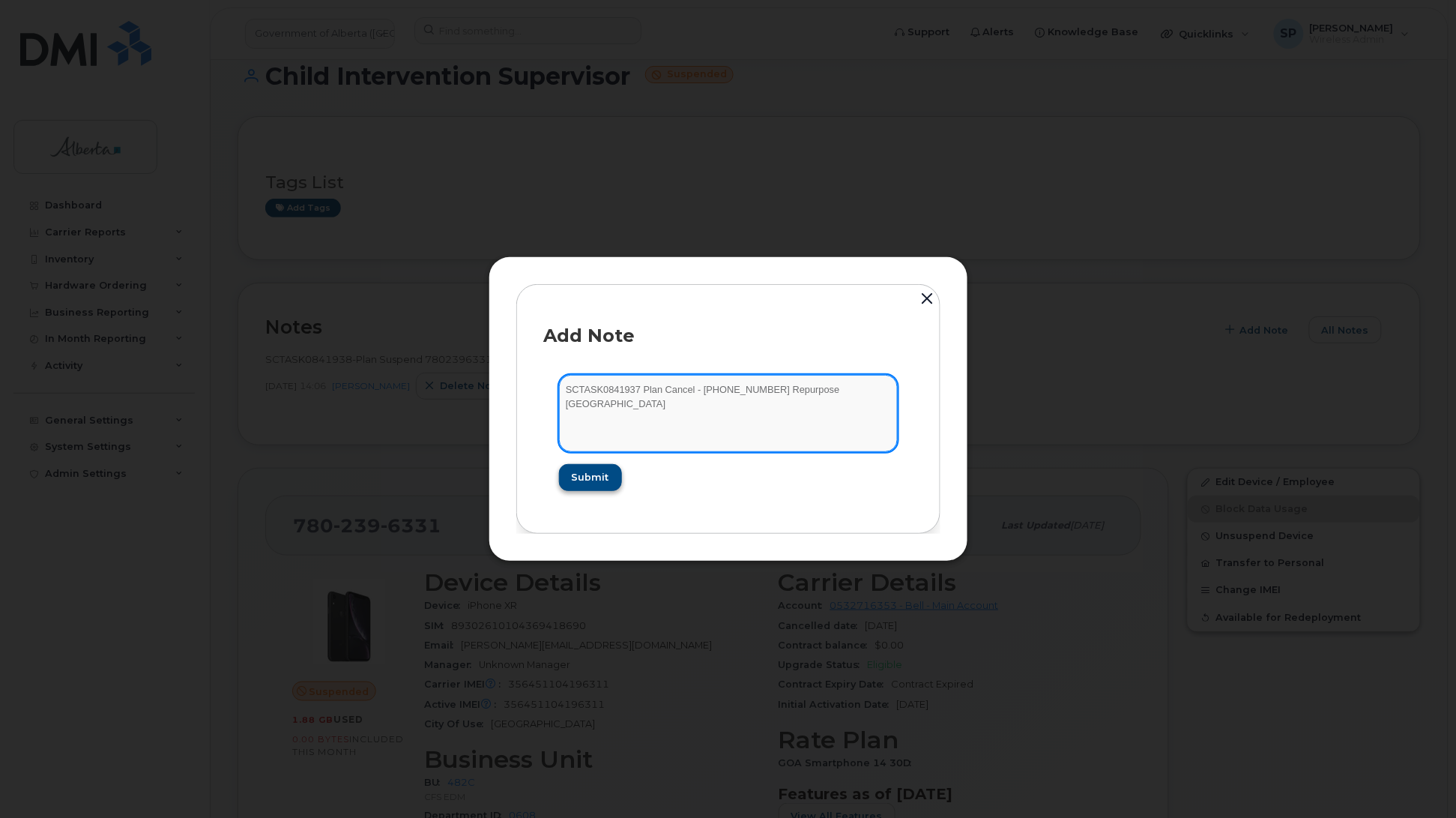
type textarea "SCTASK0841937 Plan Cancel - (1) 7802396331 Repurpose Edmonton"
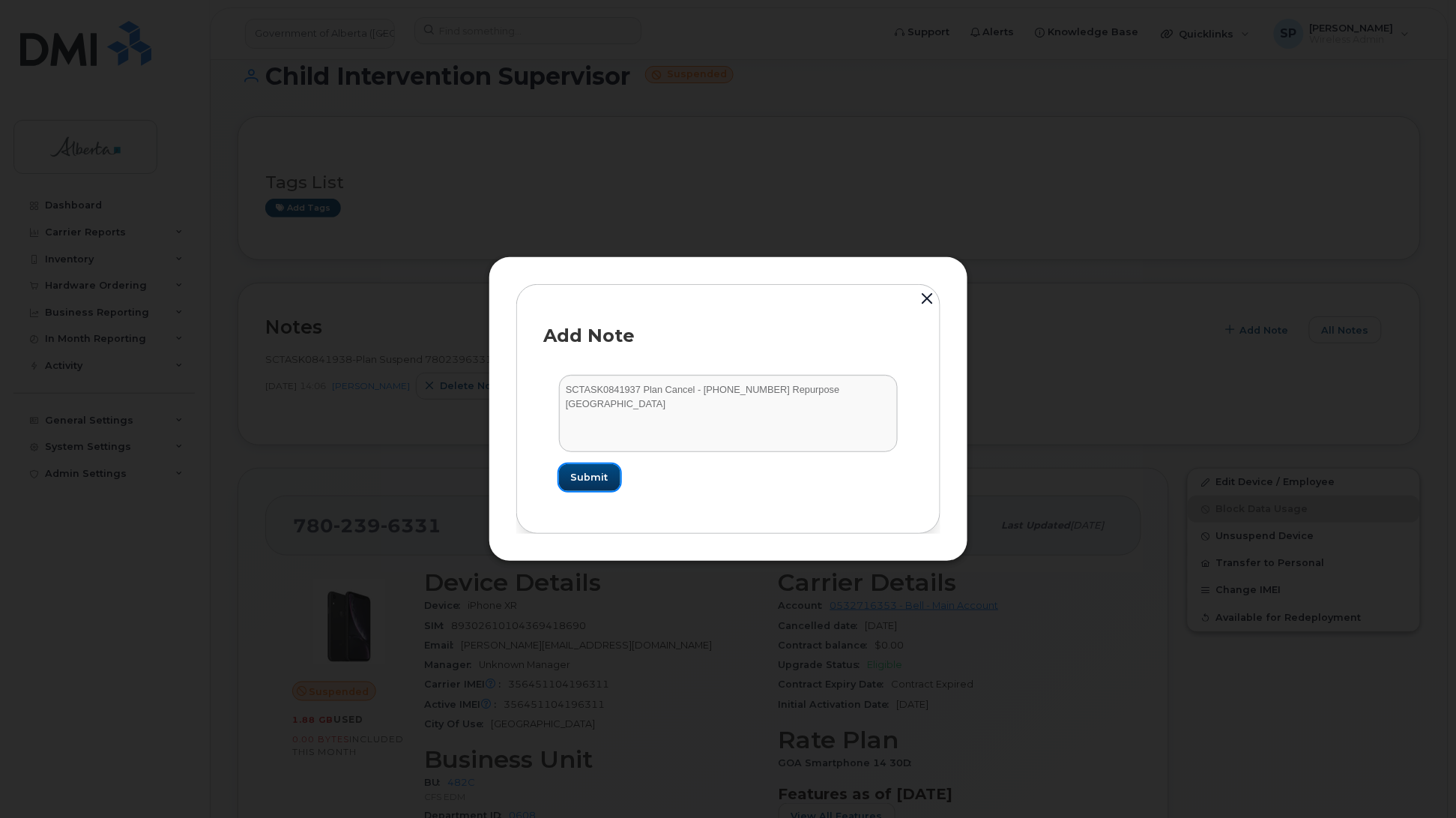
click at [578, 473] on span "Submit" at bounding box center [590, 477] width 37 height 15
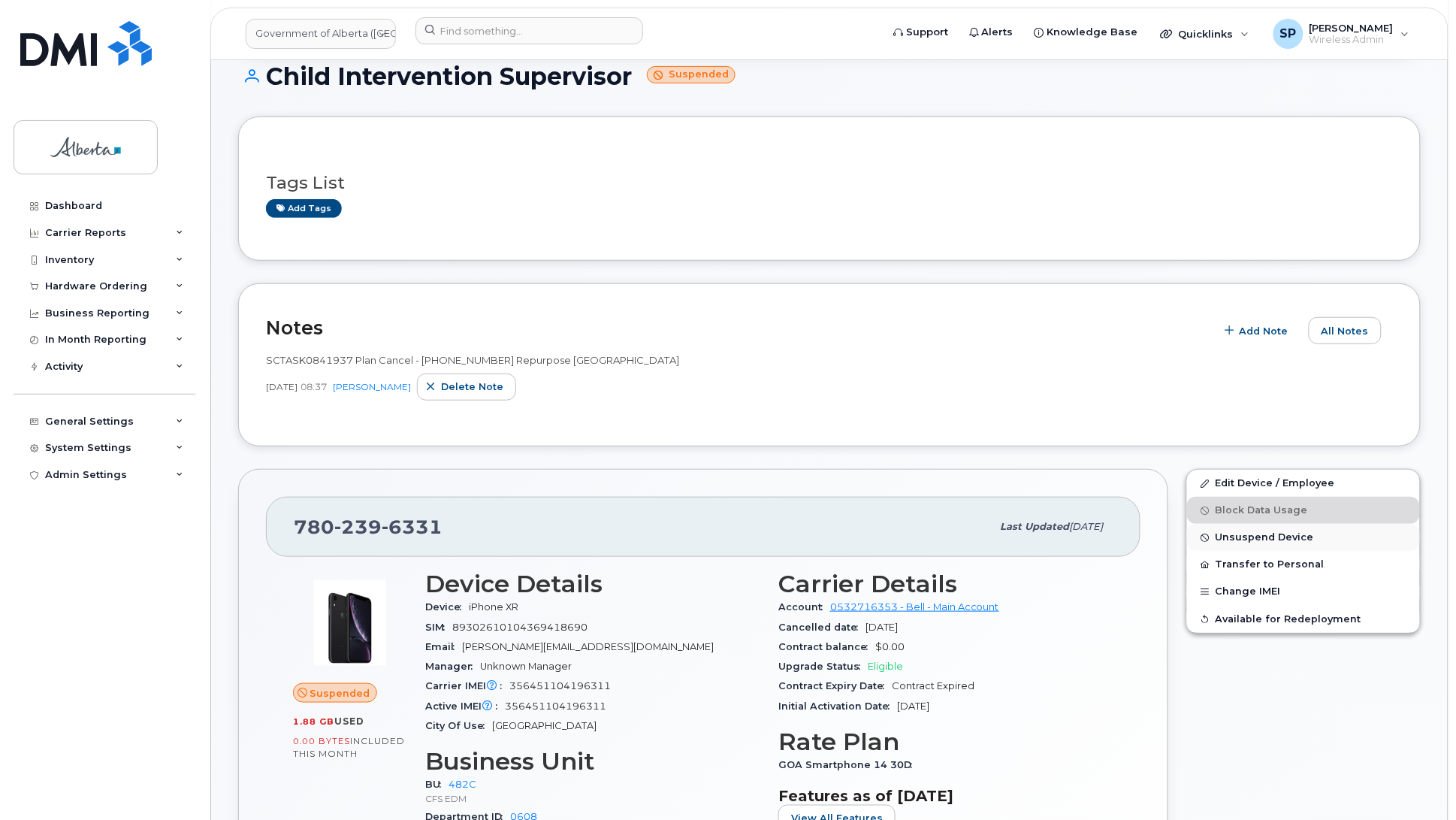
click at [1236, 538] on span "Unsuspend Device" at bounding box center [1265, 536] width 98 height 11
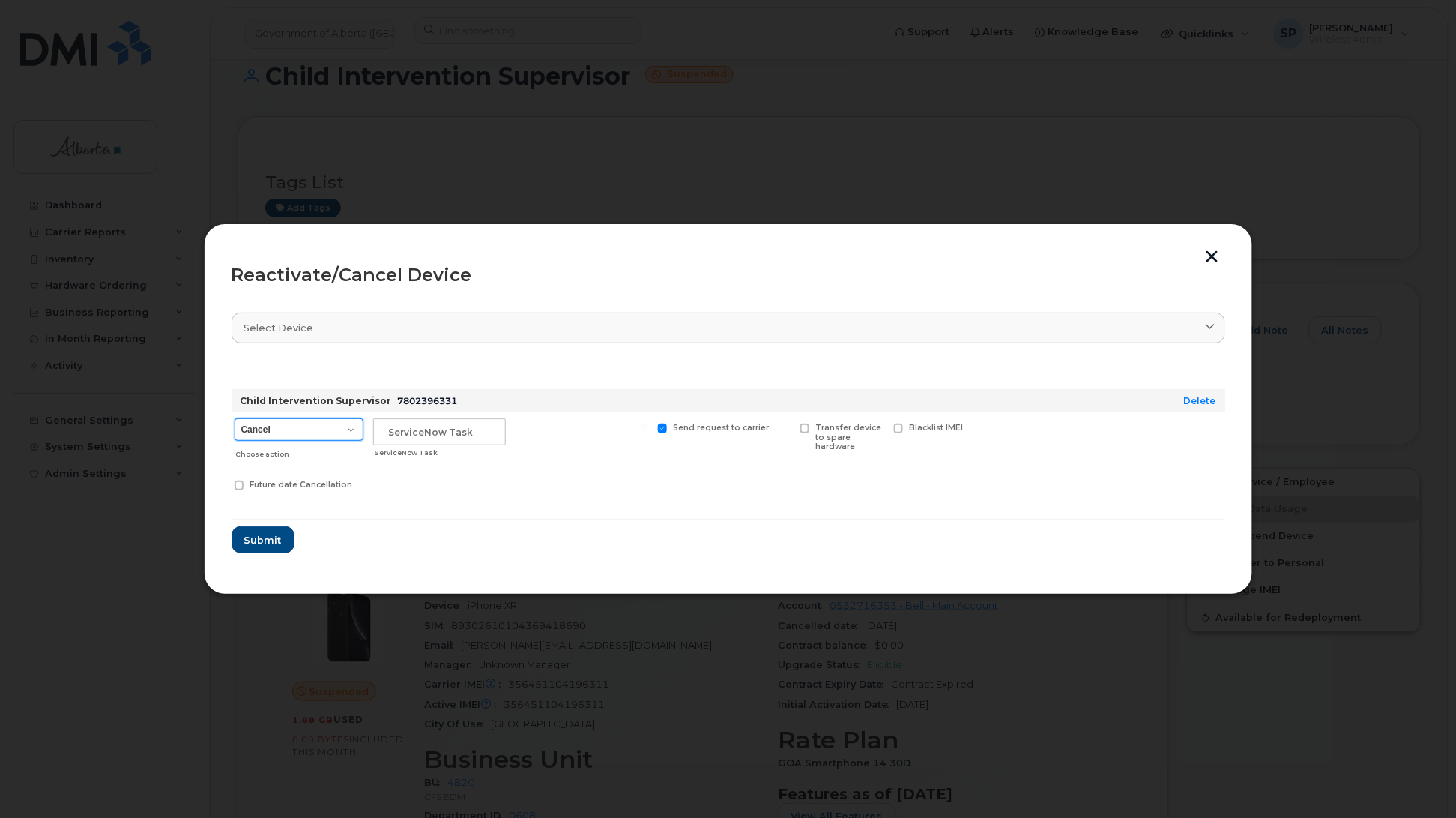
click at [312, 429] on select "Cancel Suspend - Extend Suspension Reactivate" at bounding box center [298, 429] width 129 height 23
select select "[object Object]"
click at [235, 418] on select "Cancel Suspend - Extend Suspension Reactivate" at bounding box center [298, 429] width 129 height 23
click at [432, 429] on input "text" at bounding box center [439, 431] width 133 height 27
paste input "SCTASK0841937"
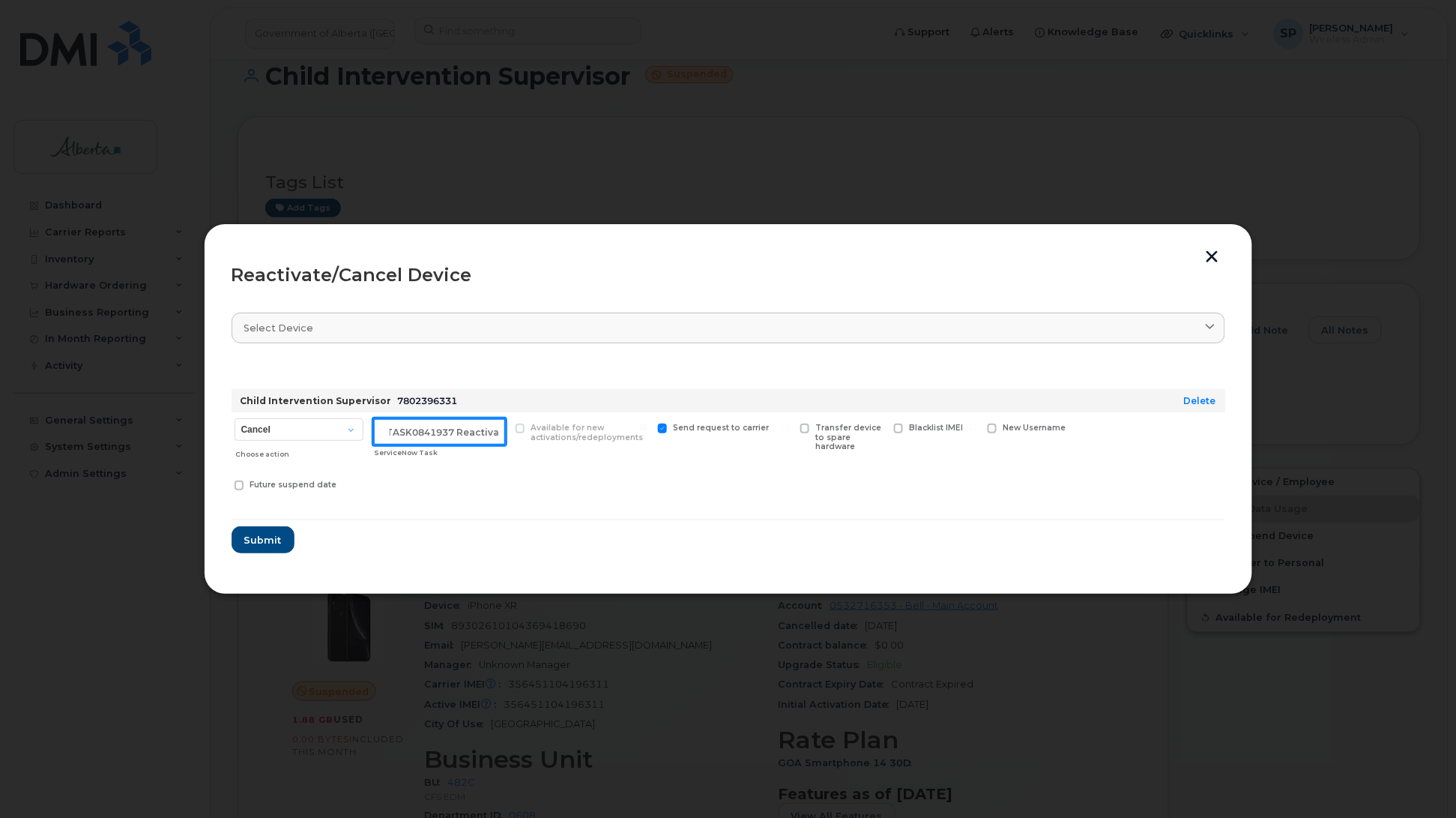
scroll to position [0, 21]
type input "SCTASK0841937 Reactivate"
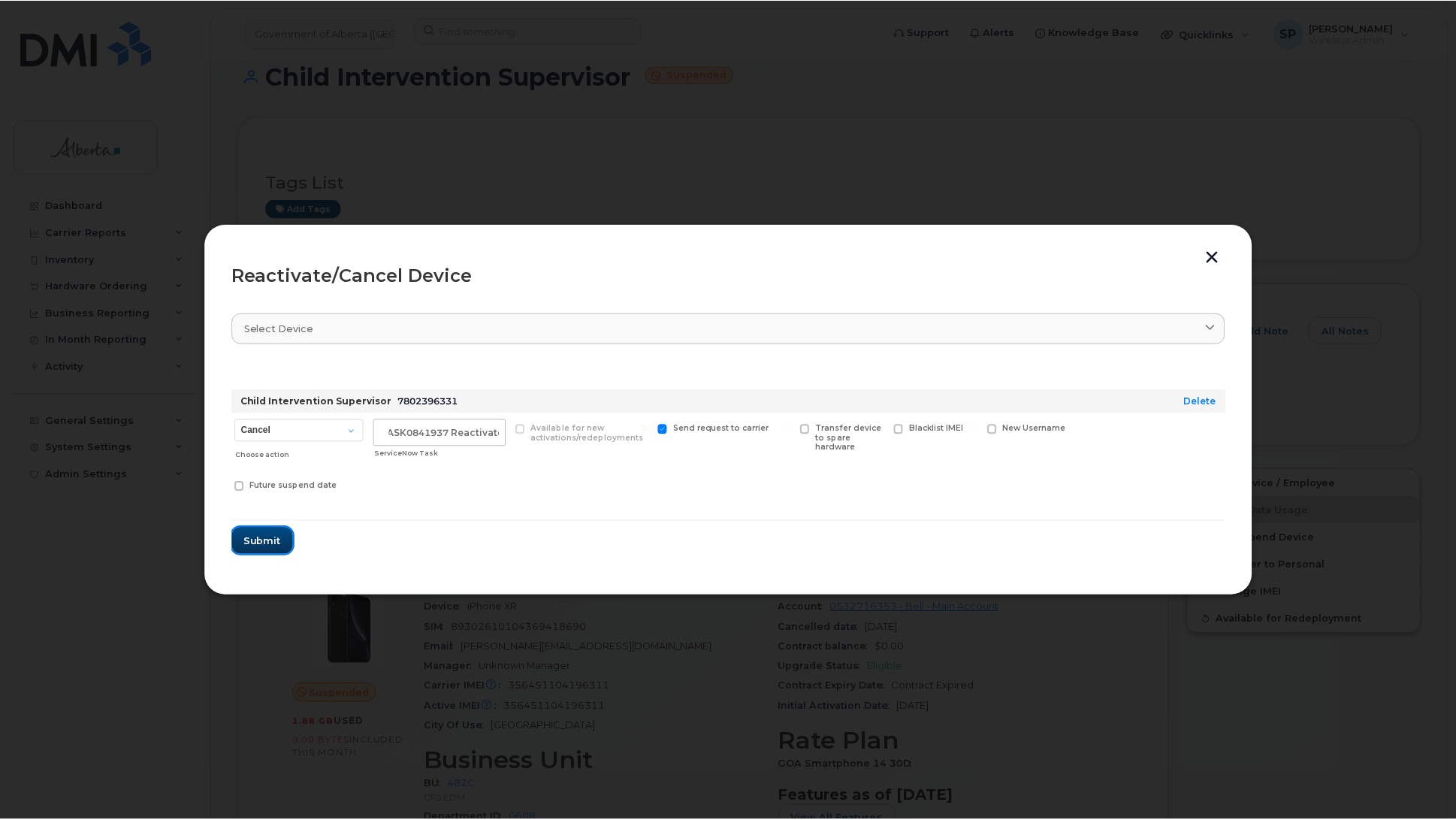
scroll to position [0, 0]
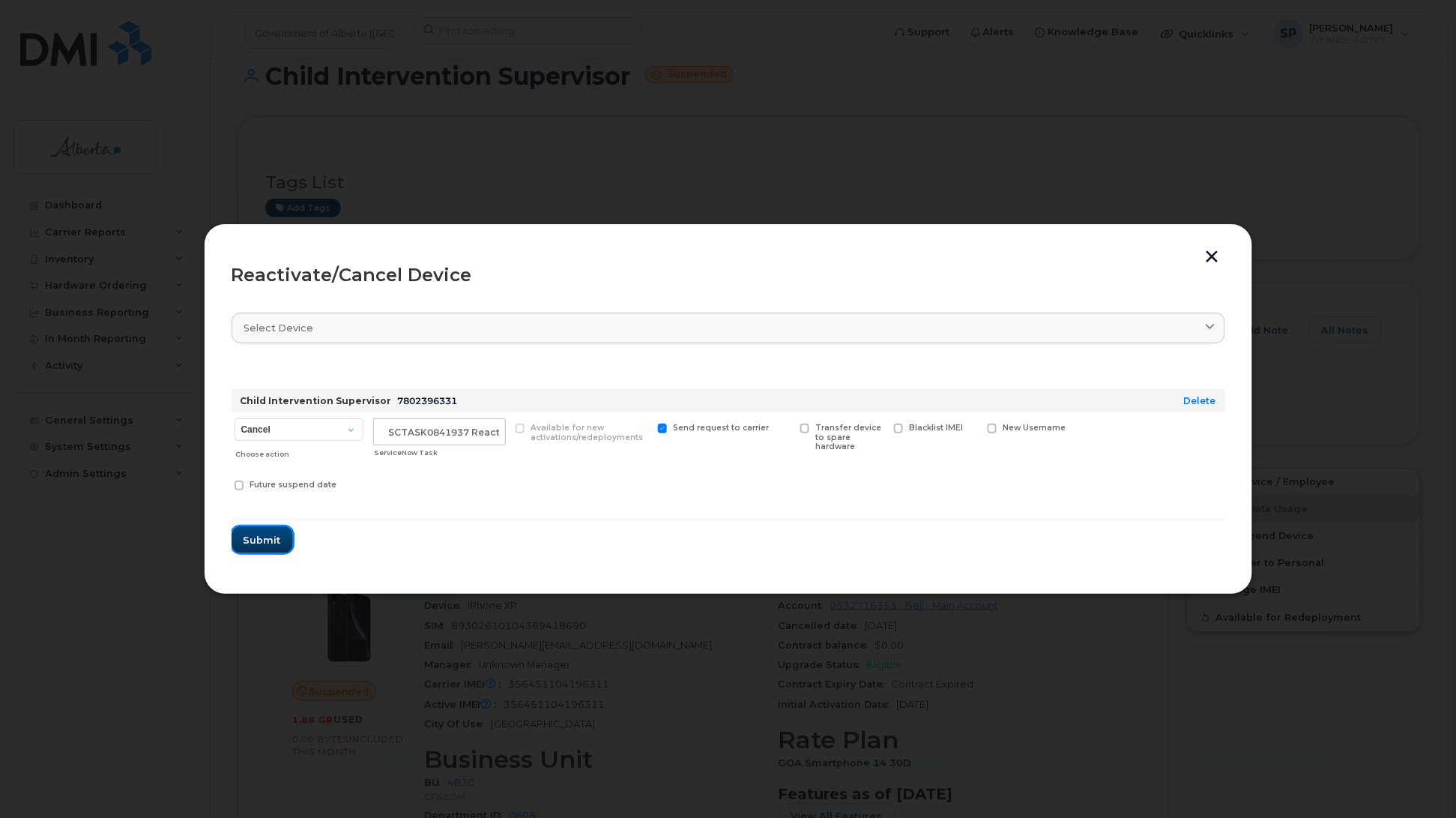
click at [268, 541] on span "Submit" at bounding box center [262, 540] width 37 height 15
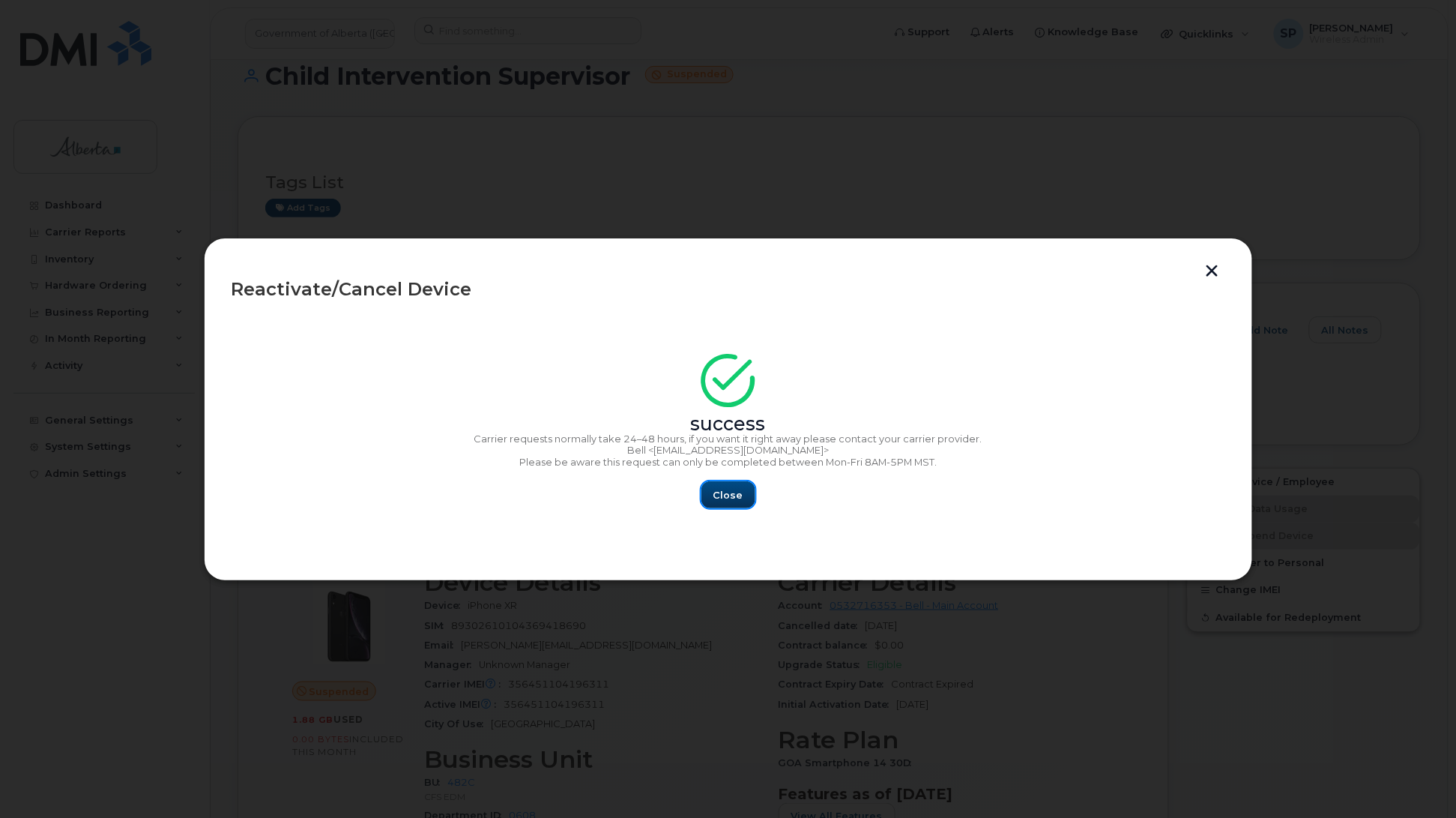
click at [728, 489] on span "Close" at bounding box center [728, 495] width 30 height 15
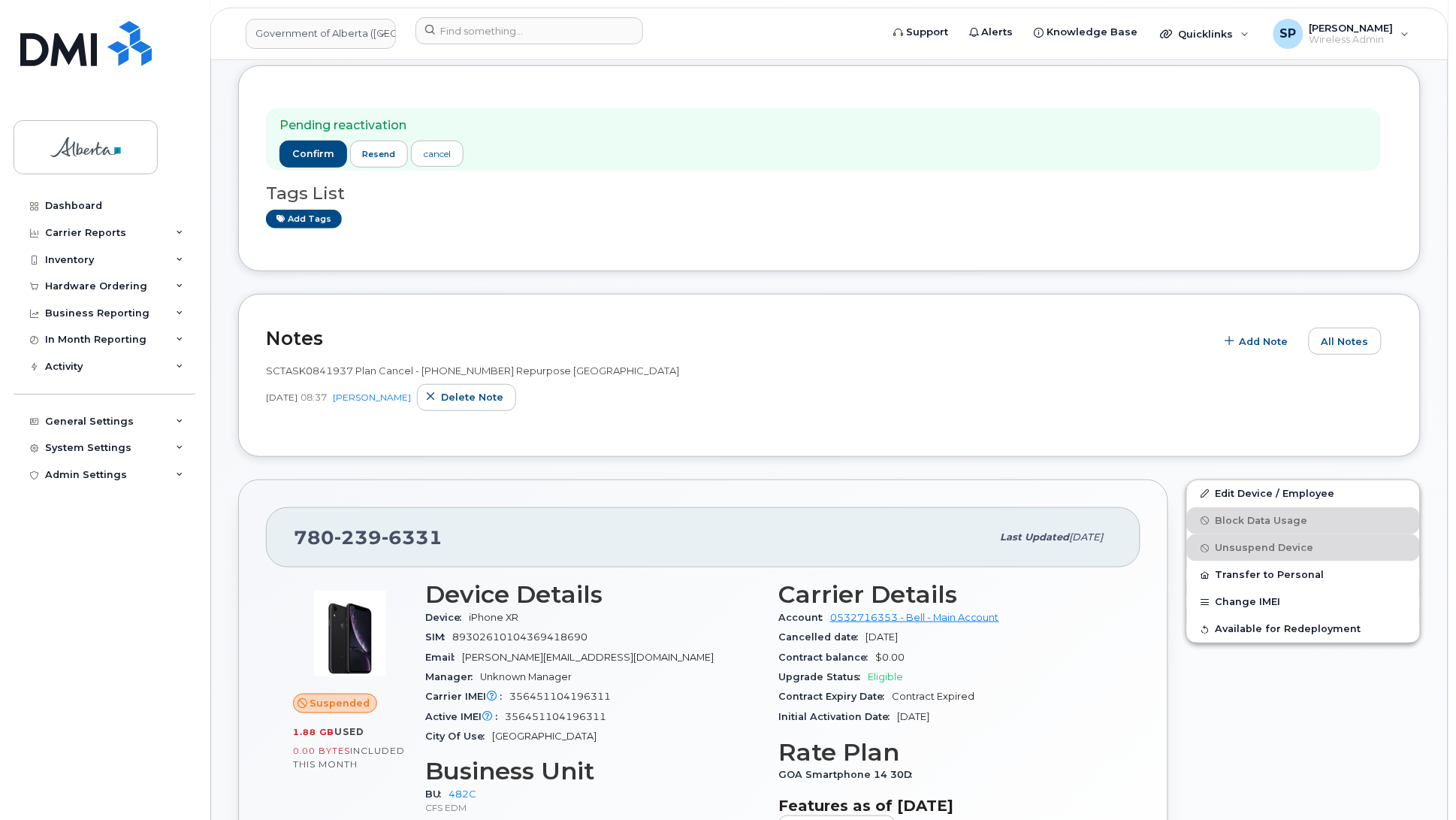
scroll to position [212, 0]
